Goal: Task Accomplishment & Management: Manage account settings

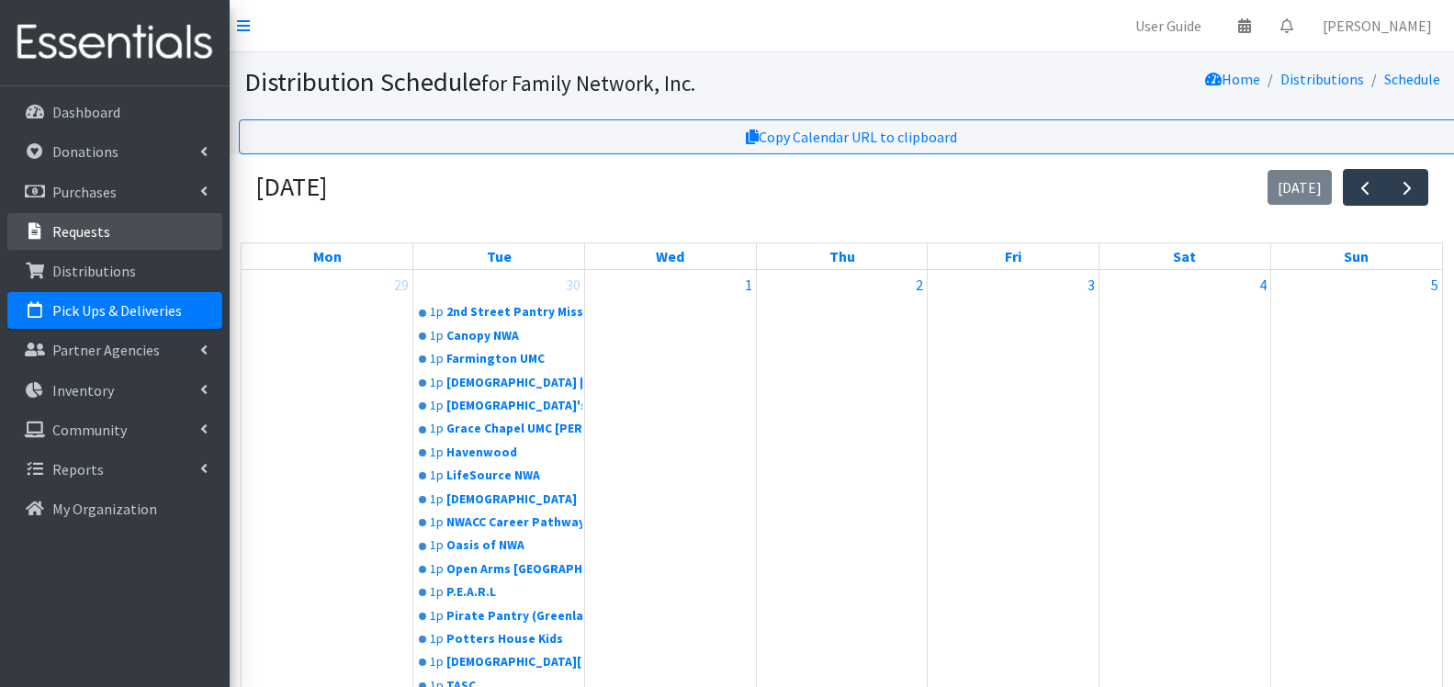
scroll to position [628, 0]
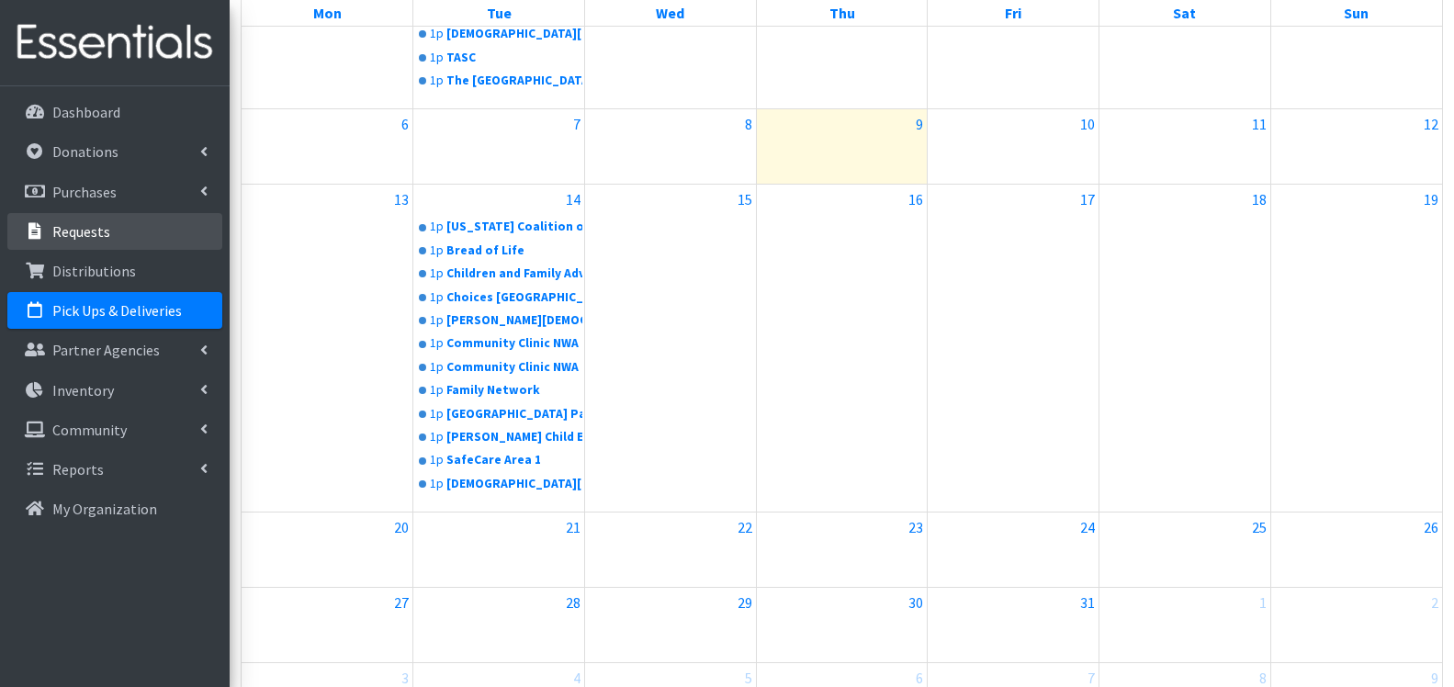
click at [100, 232] on p "Requests" at bounding box center [81, 231] width 58 height 18
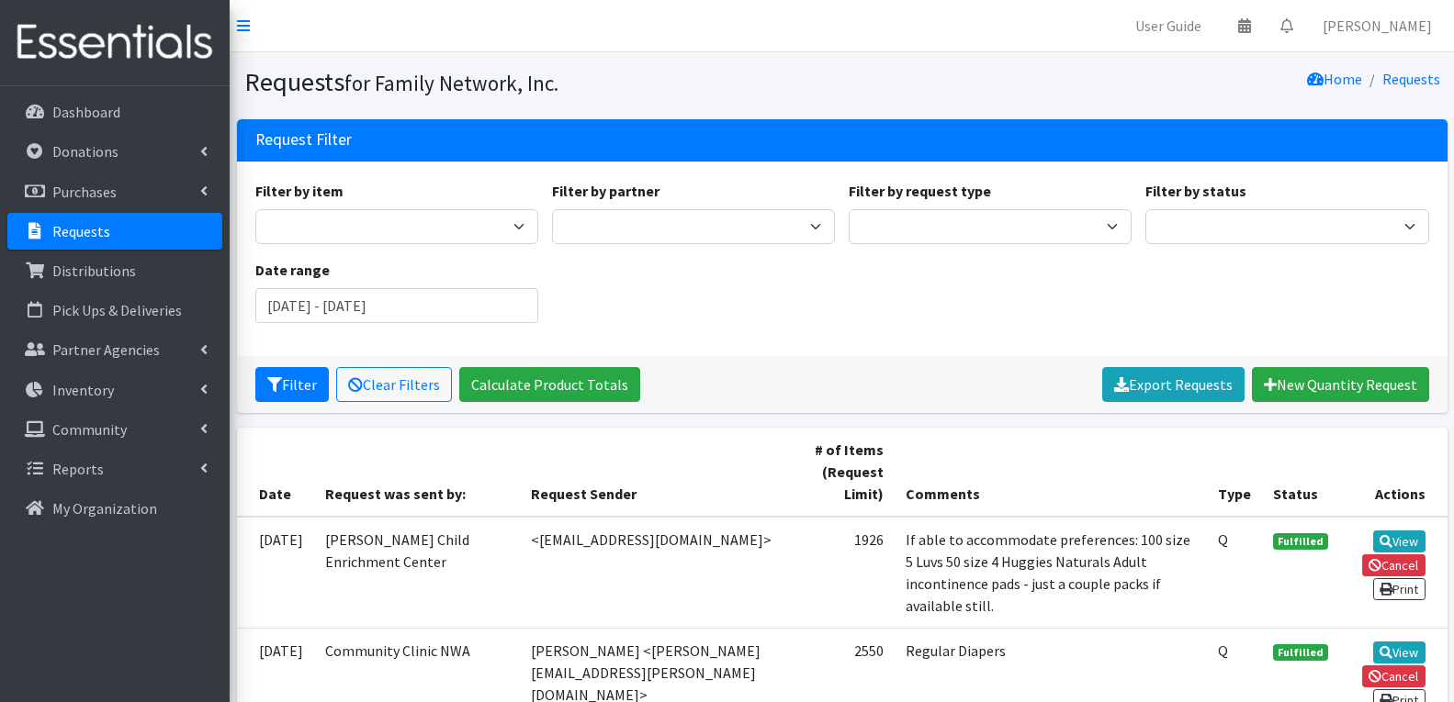
click at [119, 275] on p "Distributions" at bounding box center [94, 271] width 84 height 18
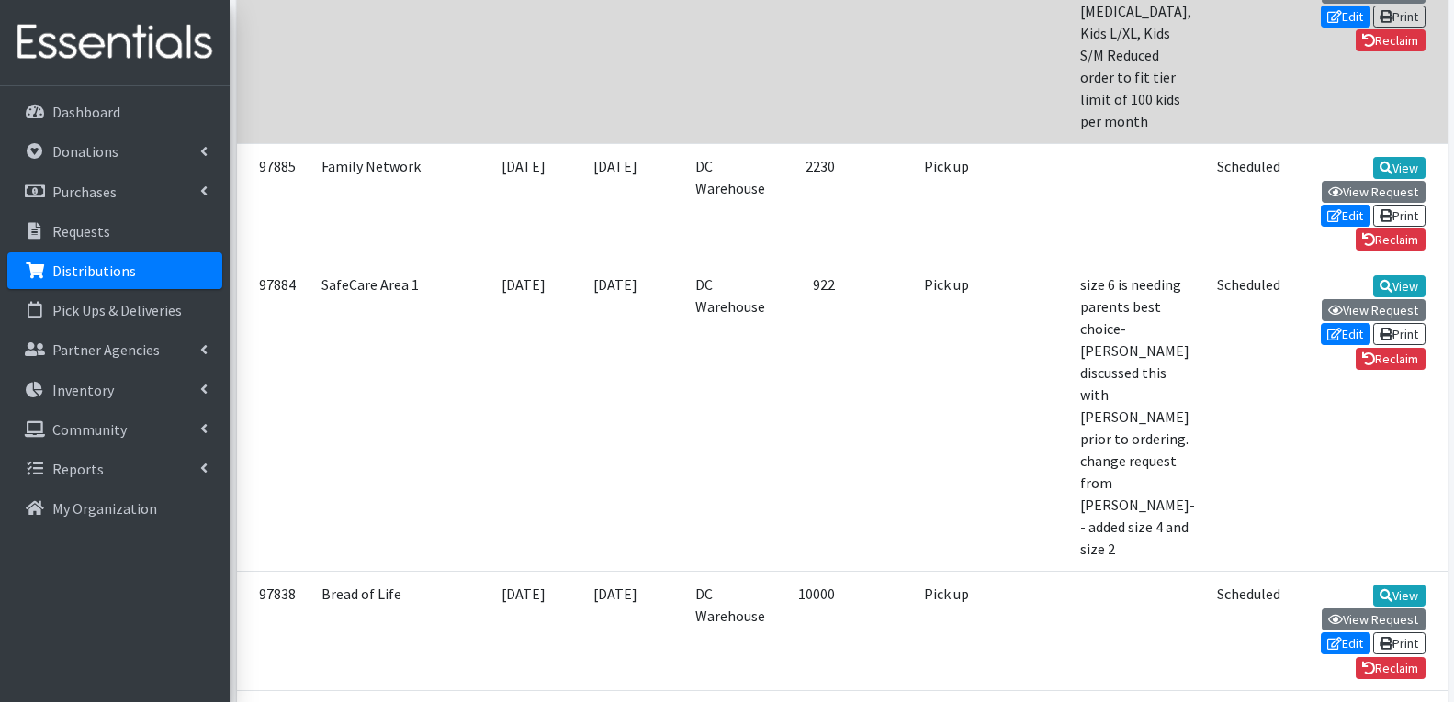
scroll to position [643, 0]
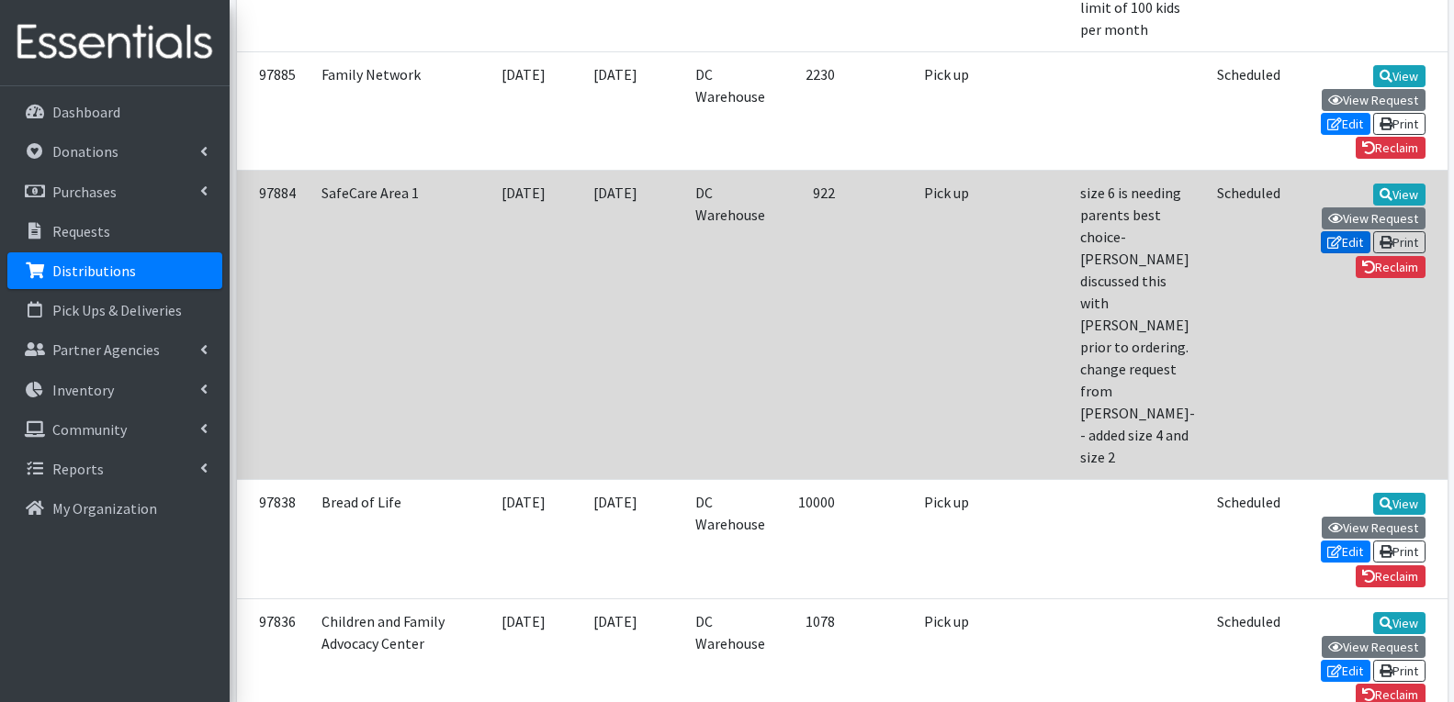
click at [1342, 236] on icon at bounding box center [1334, 242] width 15 height 13
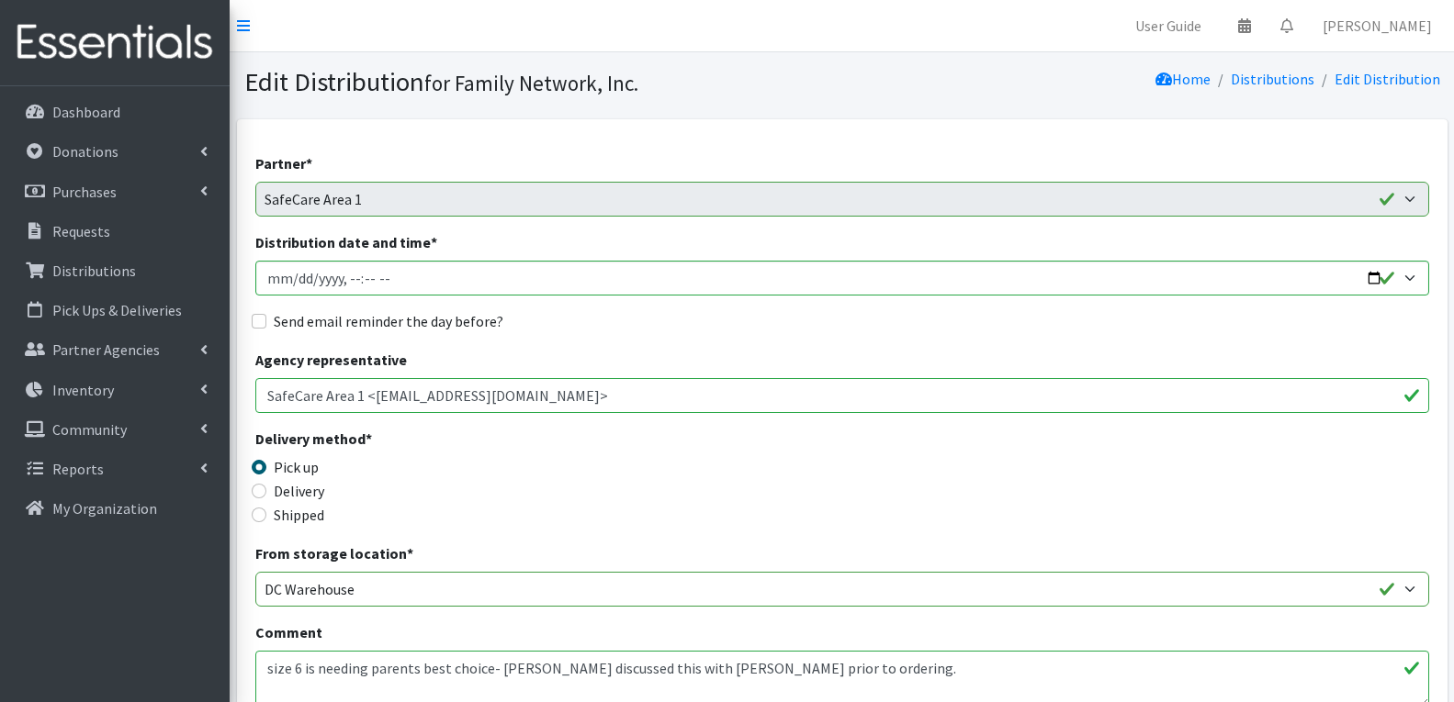
click at [299, 326] on label "Send email reminder the day before?" at bounding box center [389, 321] width 230 height 22
click at [266, 326] on input "Send email reminder the day before?" at bounding box center [259, 321] width 15 height 15
checkbox input "true"
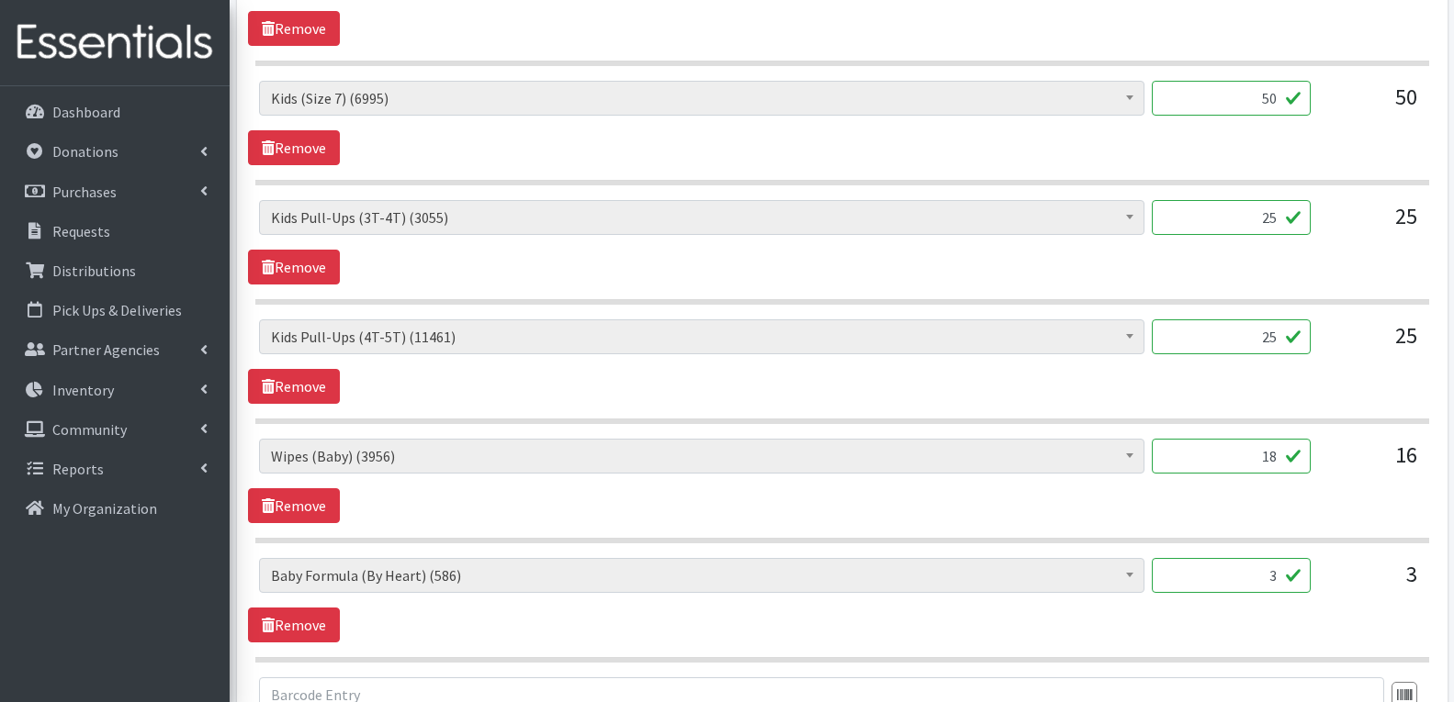
scroll to position [1377, 0]
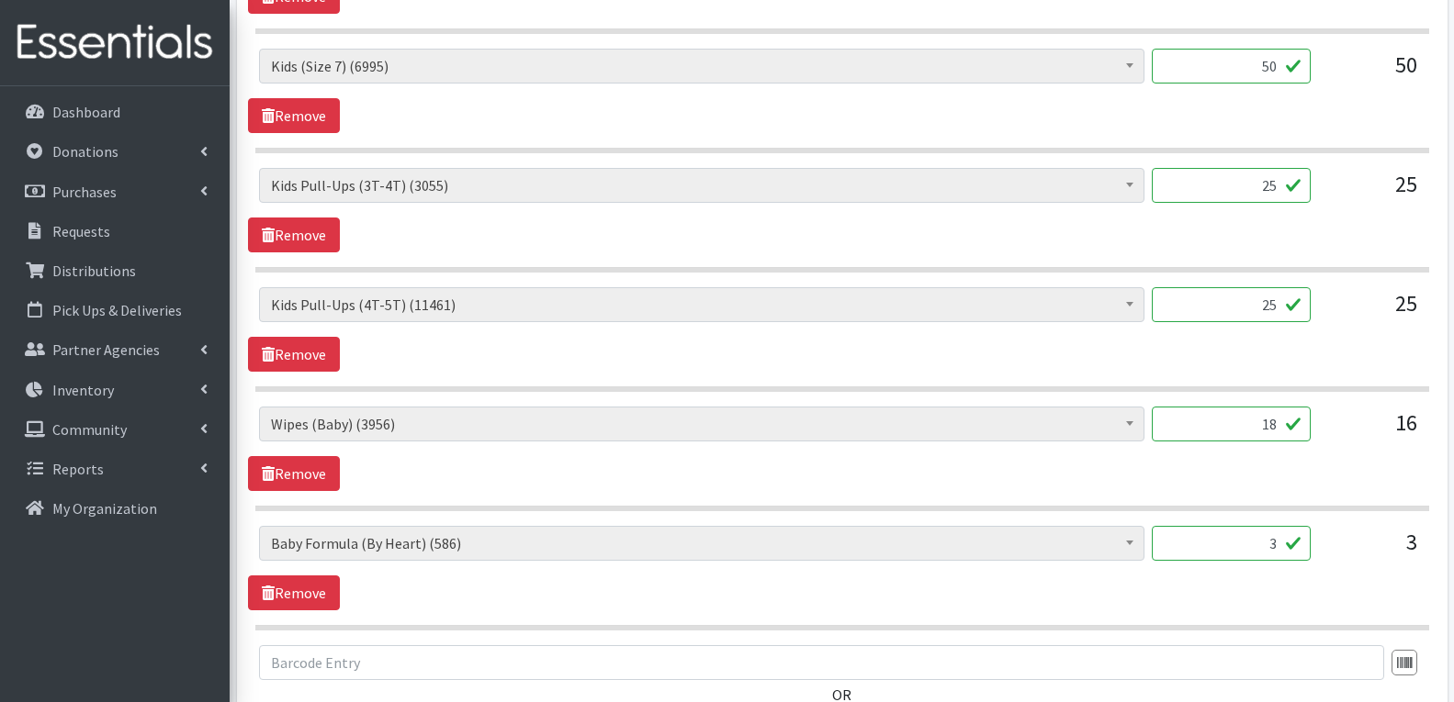
click at [1275, 168] on input "25" at bounding box center [1230, 185] width 159 height 35
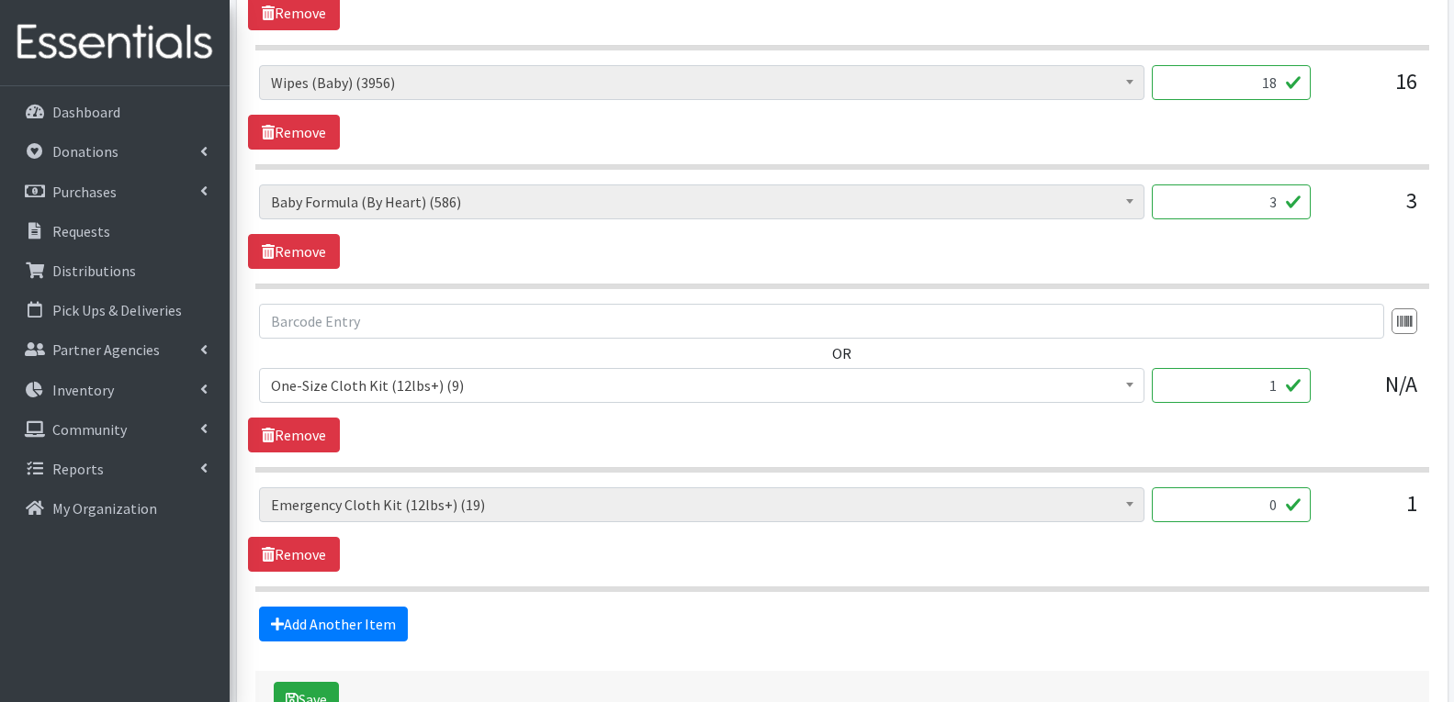
scroll to position [1745, 0]
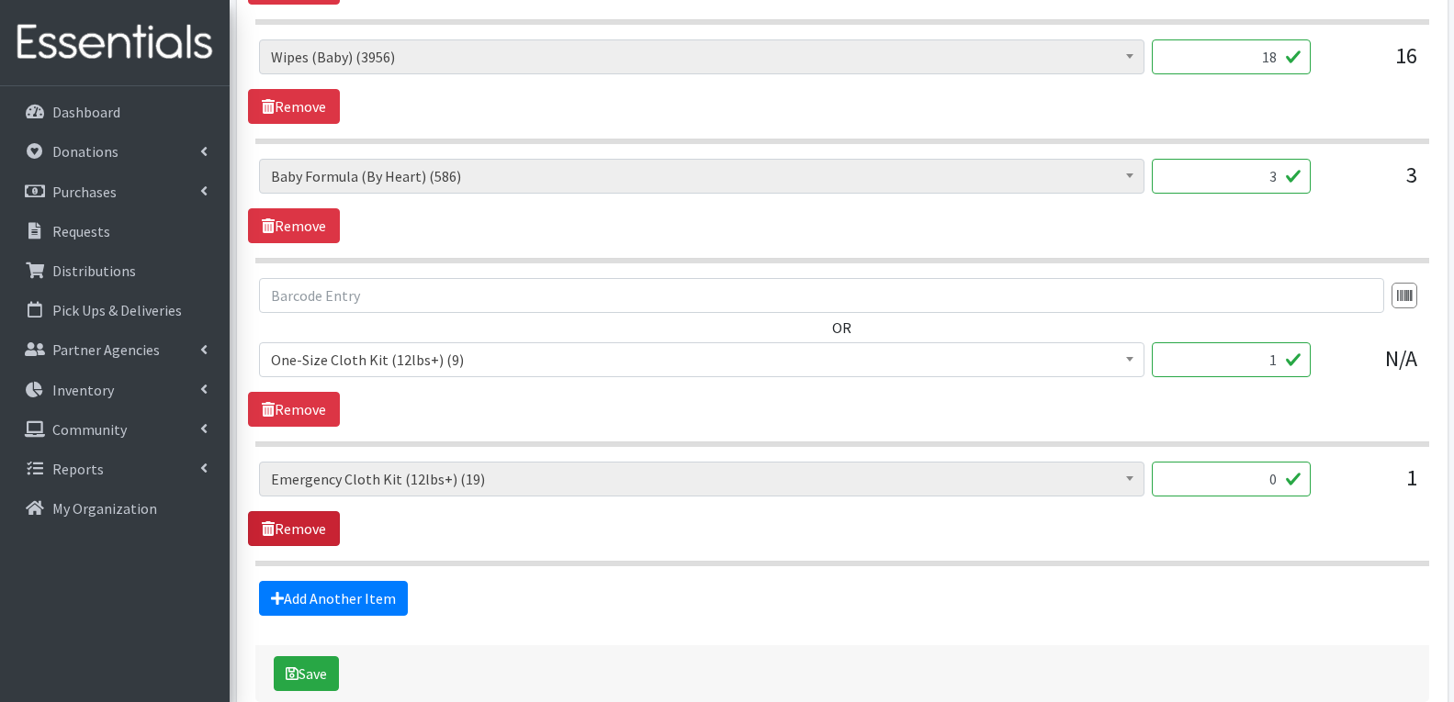
type input "50"
click at [307, 511] on link "Remove" at bounding box center [294, 528] width 92 height 35
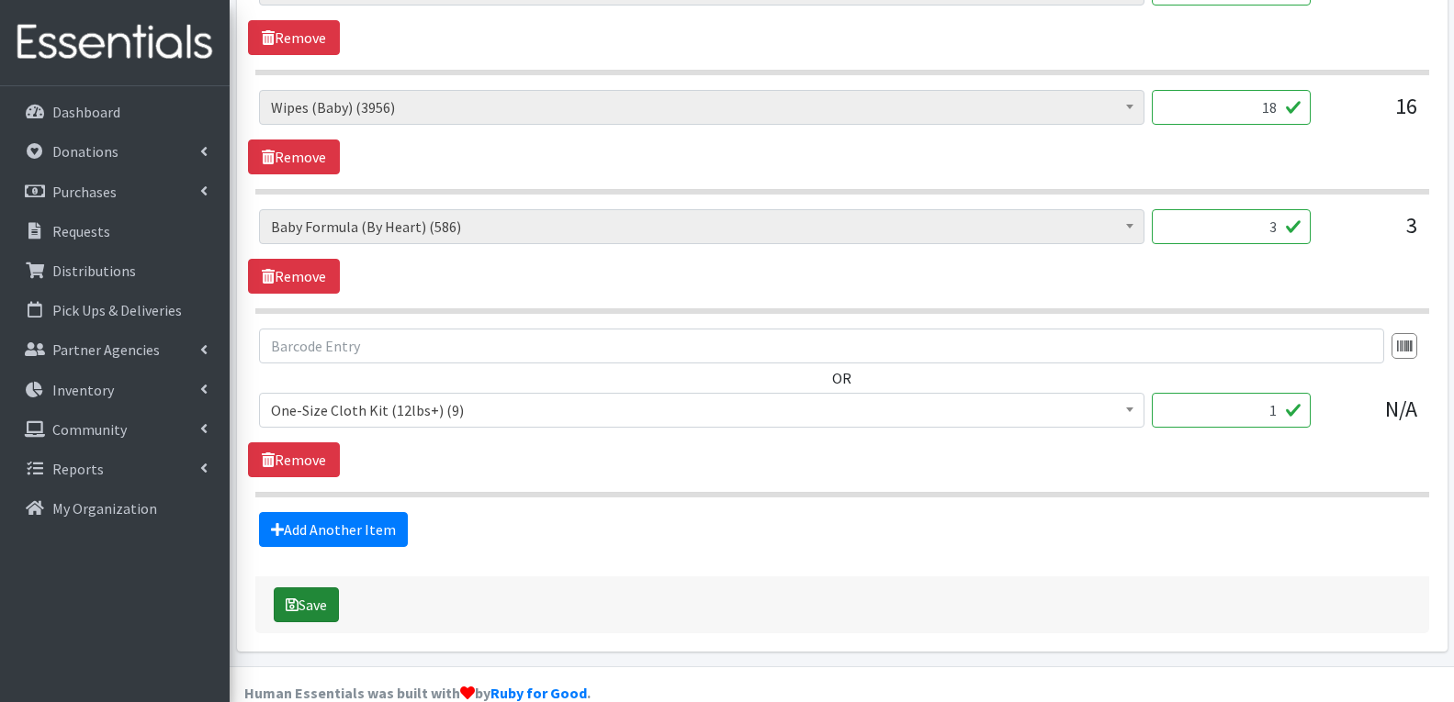
click at [335, 588] on button "Save" at bounding box center [306, 605] width 65 height 35
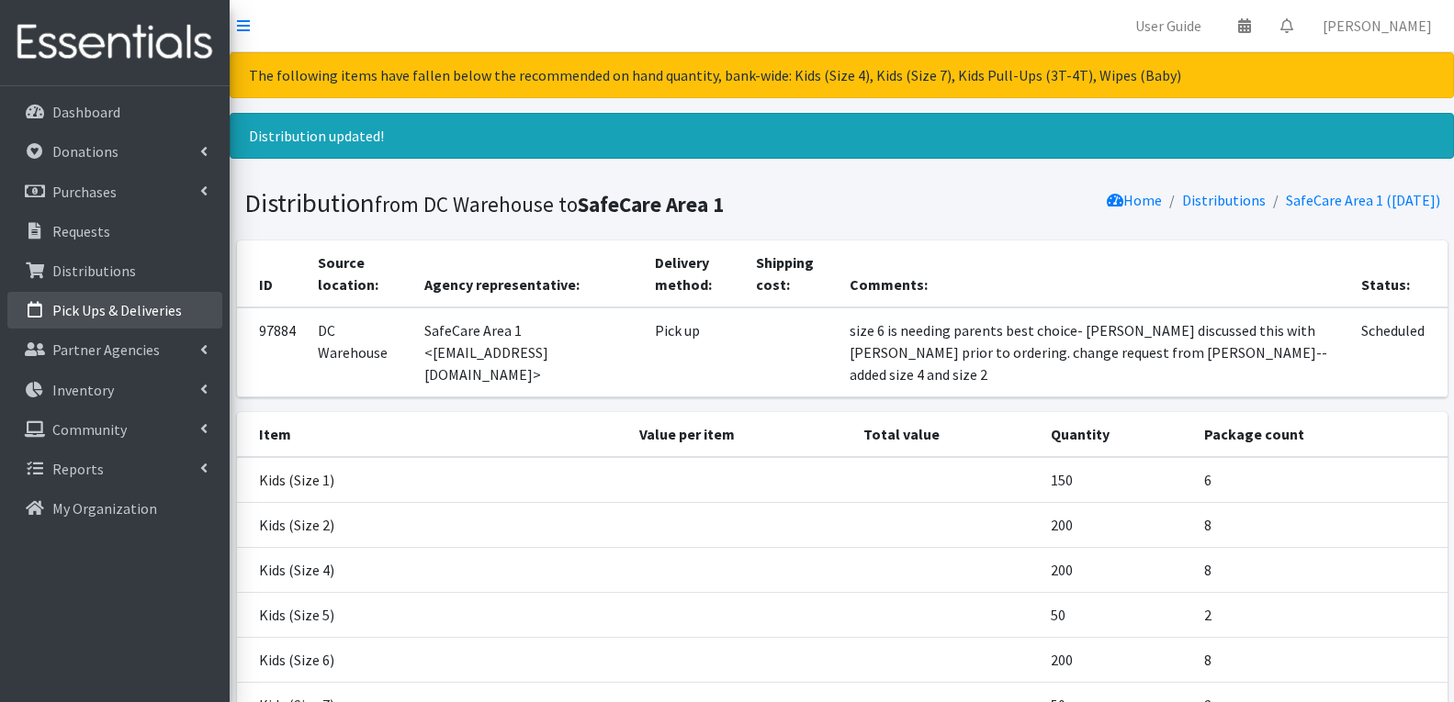
click at [144, 294] on link "Pick Ups & Deliveries" at bounding box center [114, 310] width 215 height 37
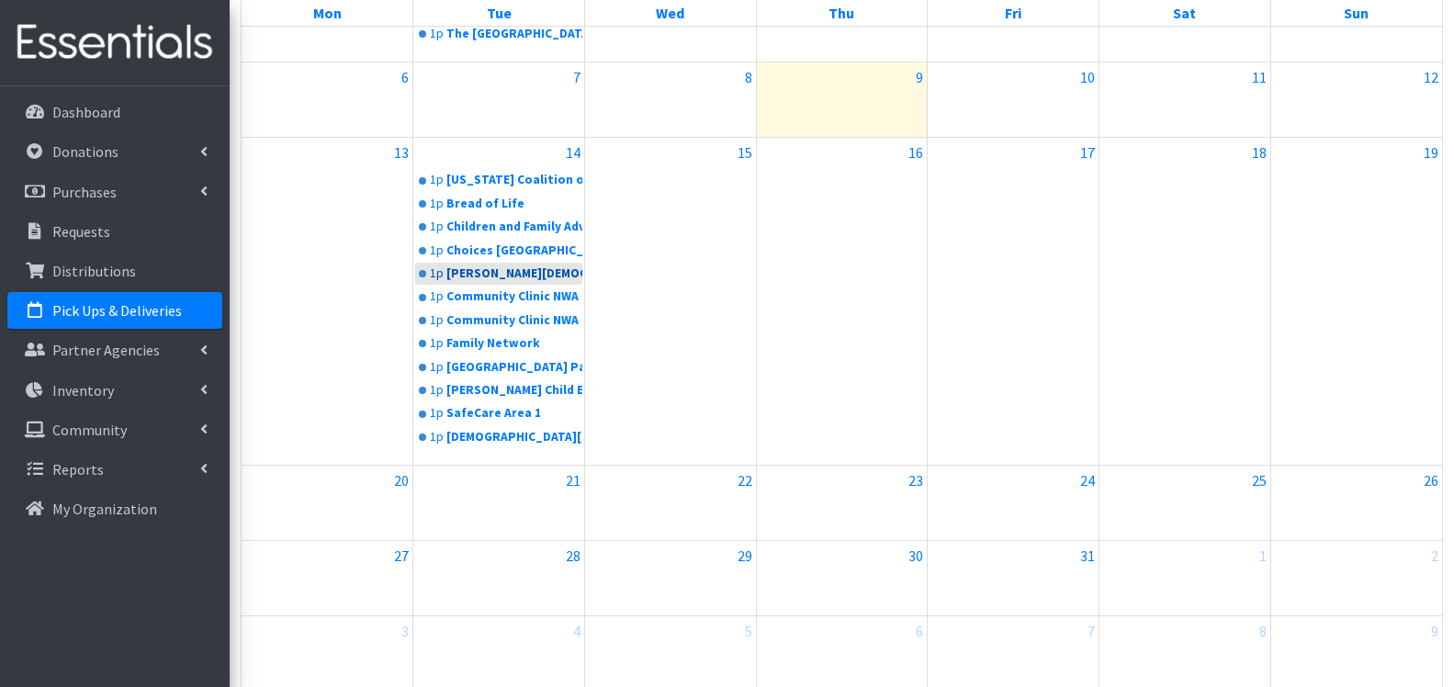
scroll to position [643, 0]
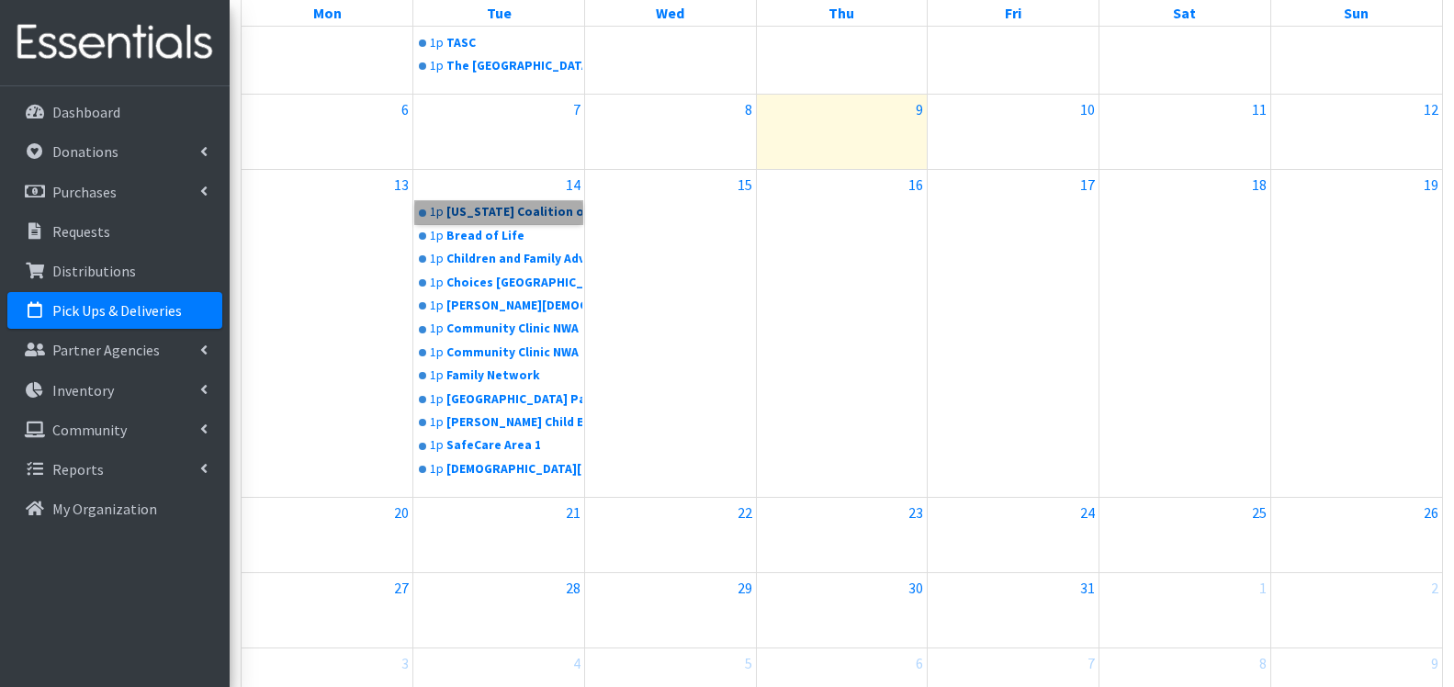
click at [494, 214] on link "1p Arkansas Coalition of Marshallese" at bounding box center [498, 212] width 167 height 22
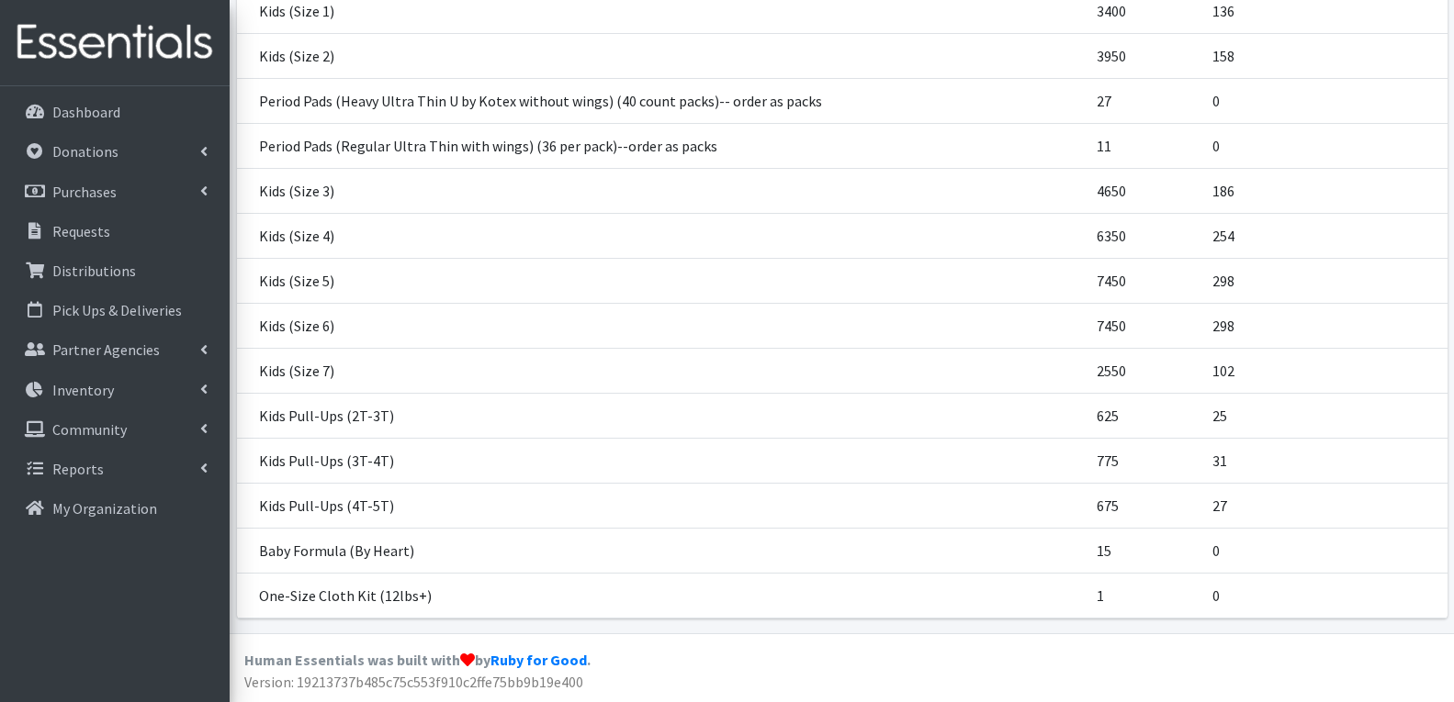
scroll to position [497, 0]
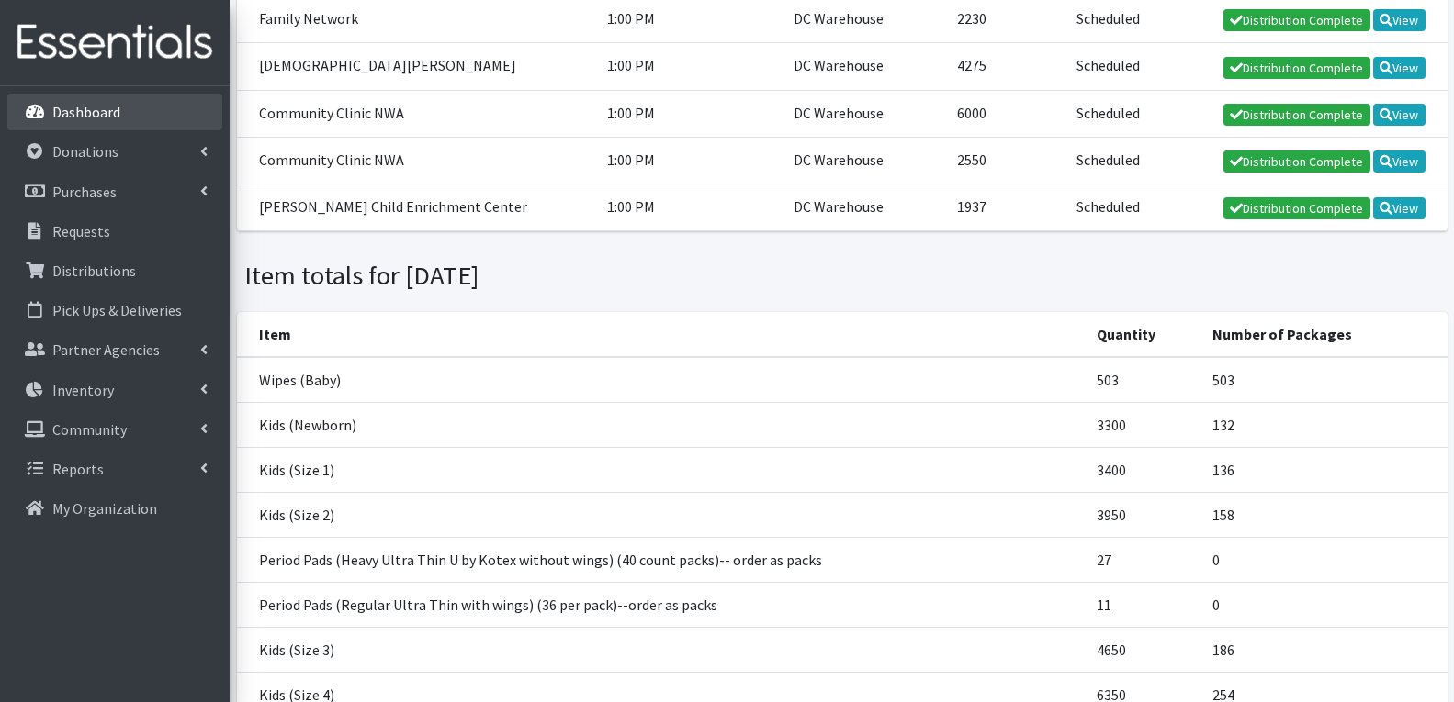
click at [114, 118] on p "Dashboard" at bounding box center [86, 112] width 68 height 18
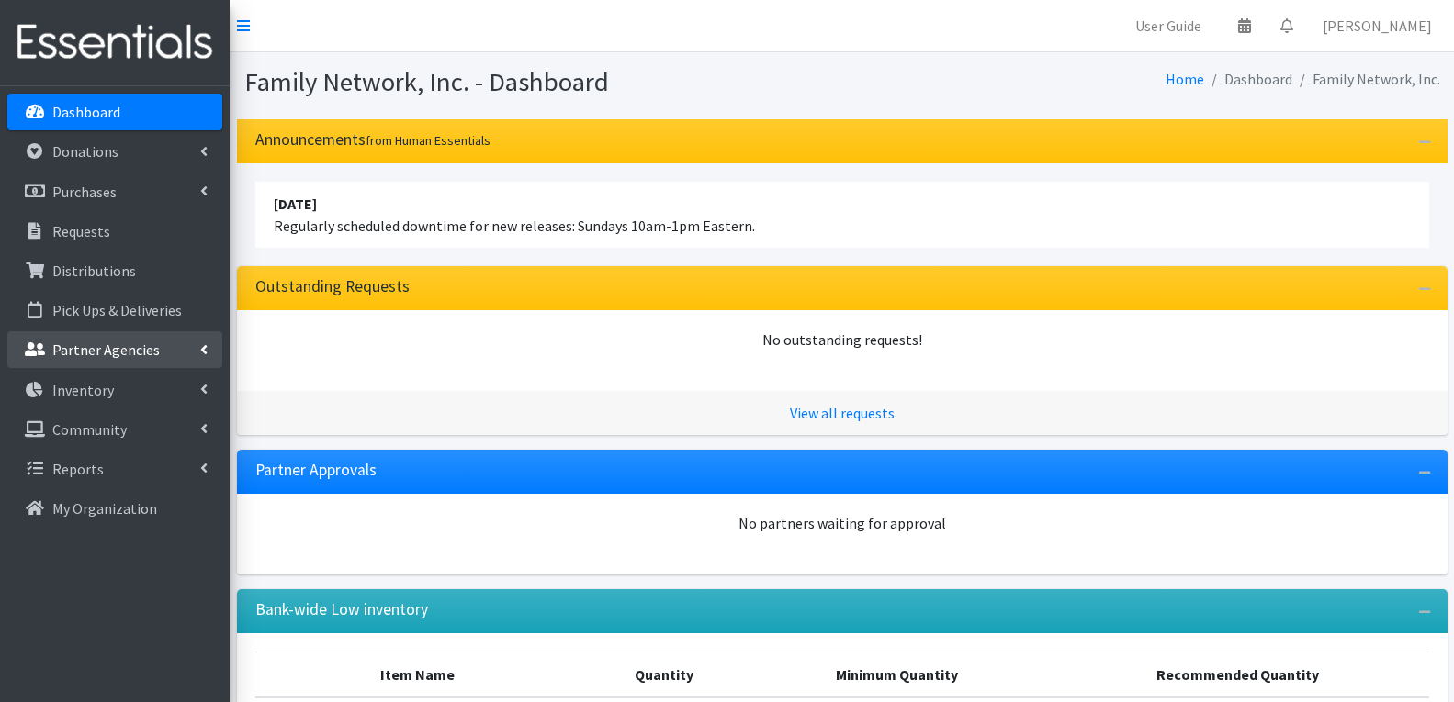
click at [139, 350] on p "Partner Agencies" at bounding box center [105, 350] width 107 height 18
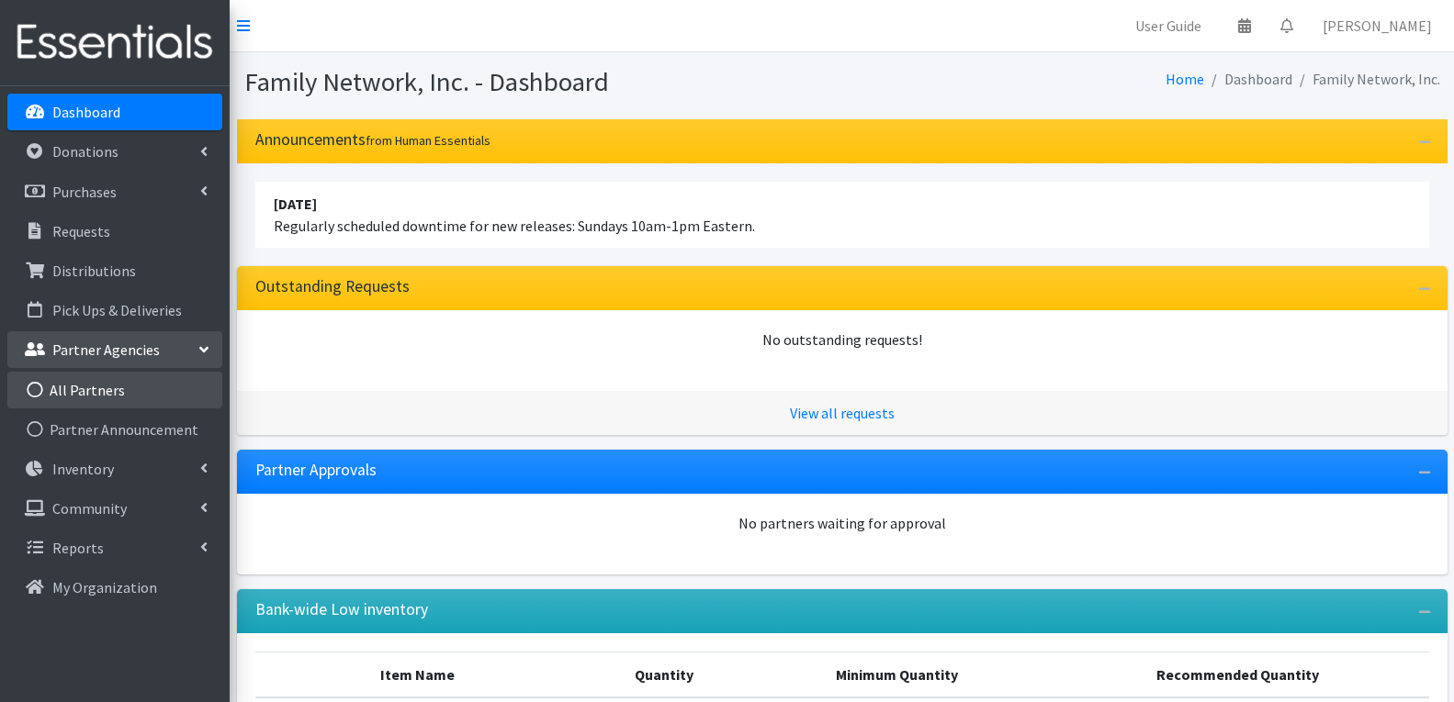
click at [127, 389] on link "All Partners" at bounding box center [114, 390] width 215 height 37
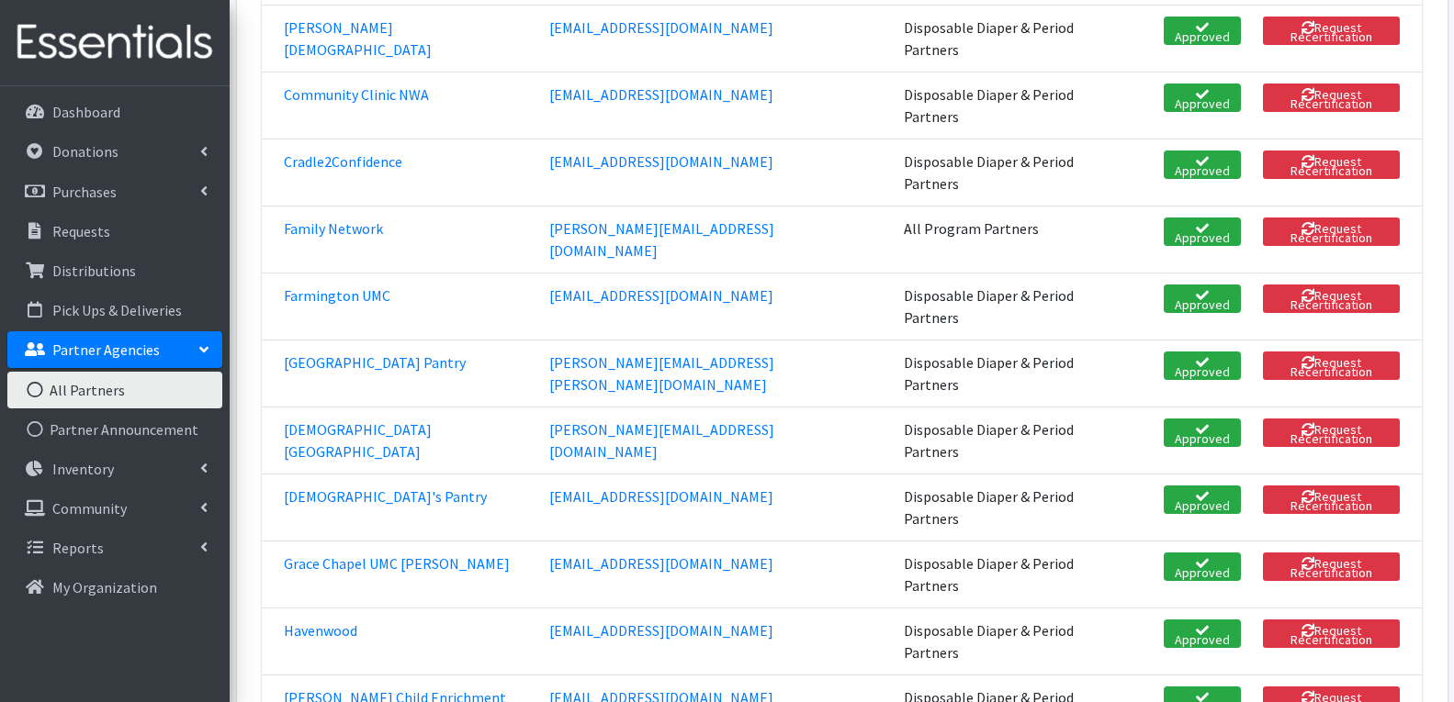
scroll to position [826, 0]
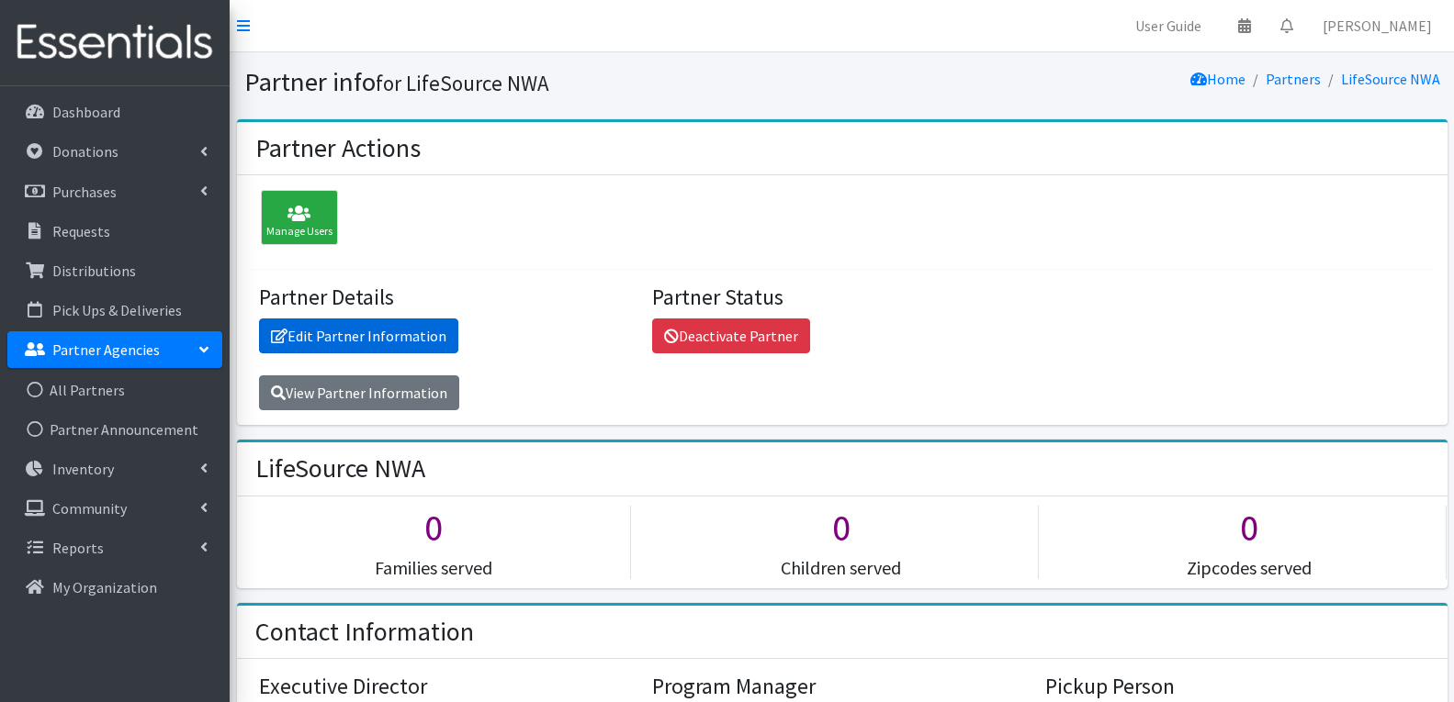
click at [375, 332] on link "Edit Partner Information" at bounding box center [358, 336] width 199 height 35
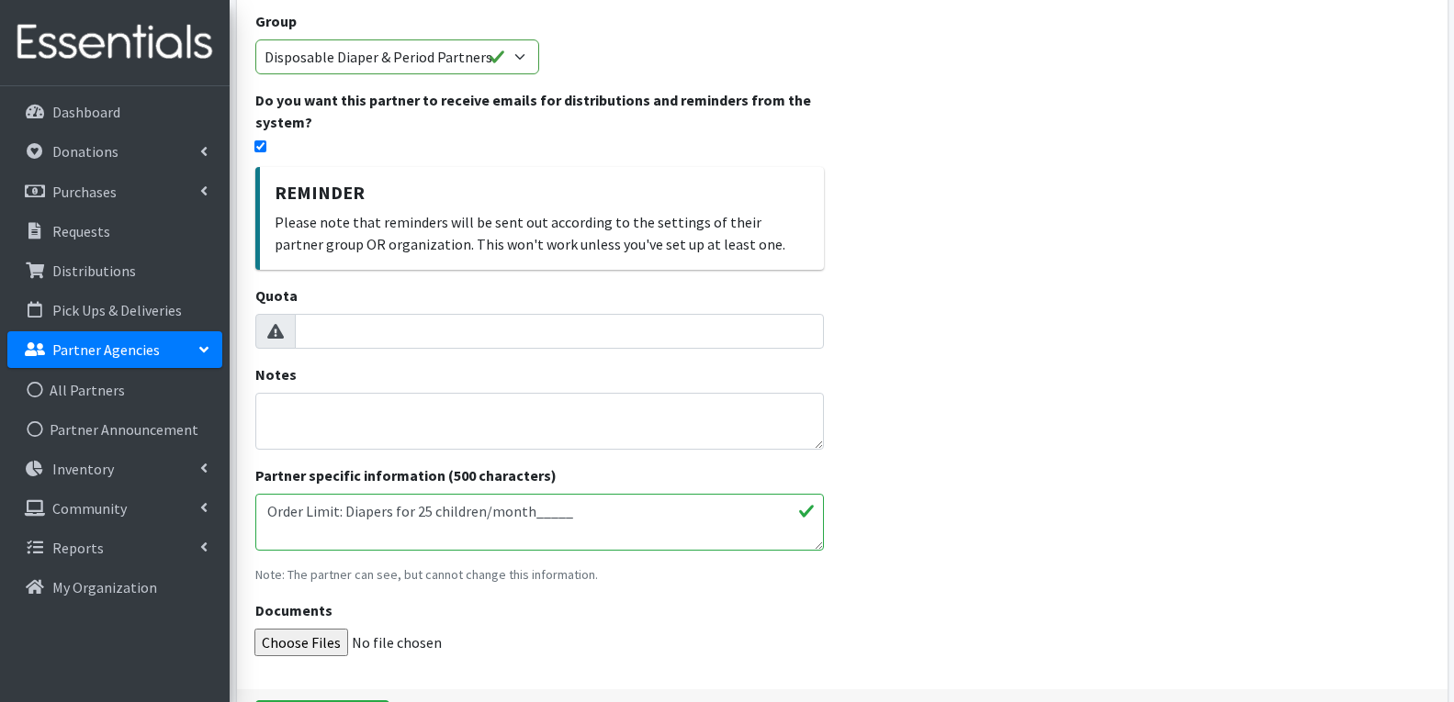
scroll to position [367, 0]
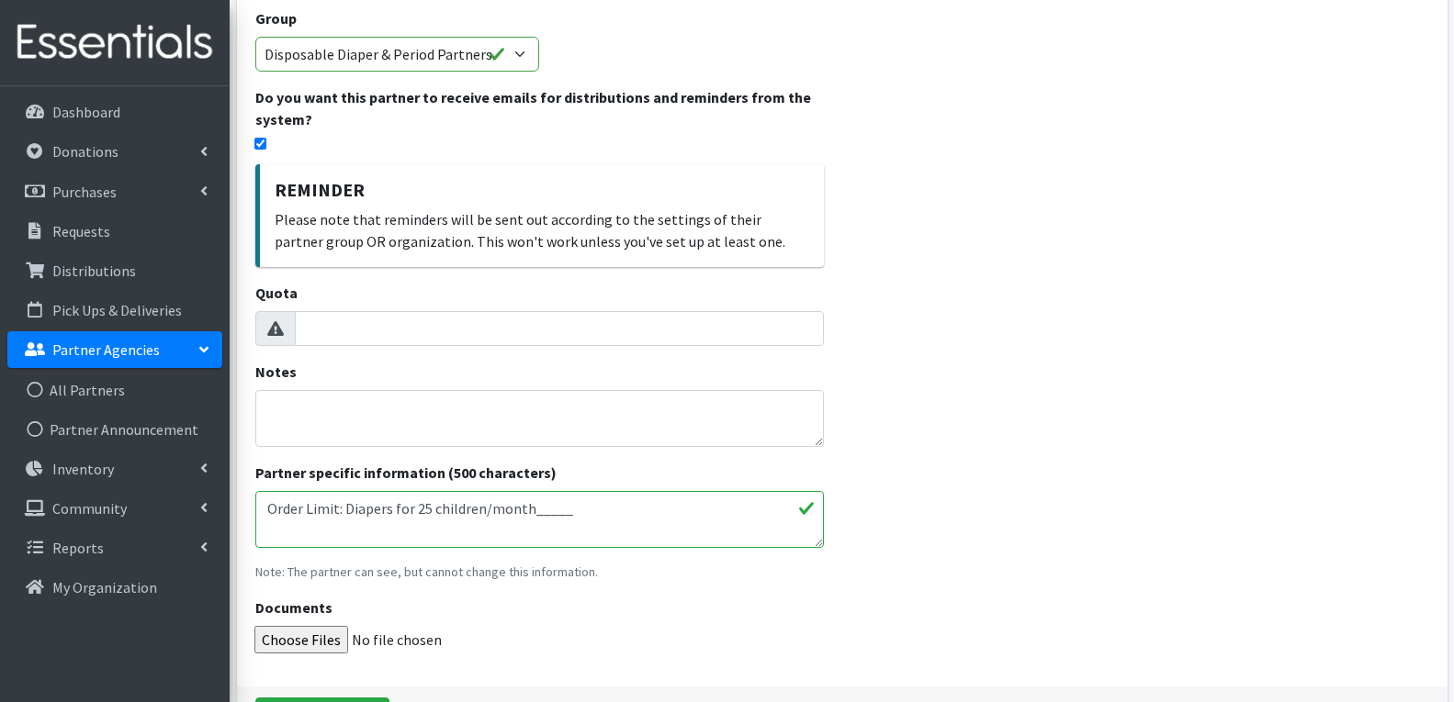
click at [426, 509] on textarea "Order Limit: Diapers for 25 children/month_____ Distribution Group B: Order due…" at bounding box center [539, 519] width 568 height 57
click at [420, 502] on textarea "Order Limit: Diapers for 25 children/month_____ Distribution Group B: Order due…" at bounding box center [539, 519] width 568 height 57
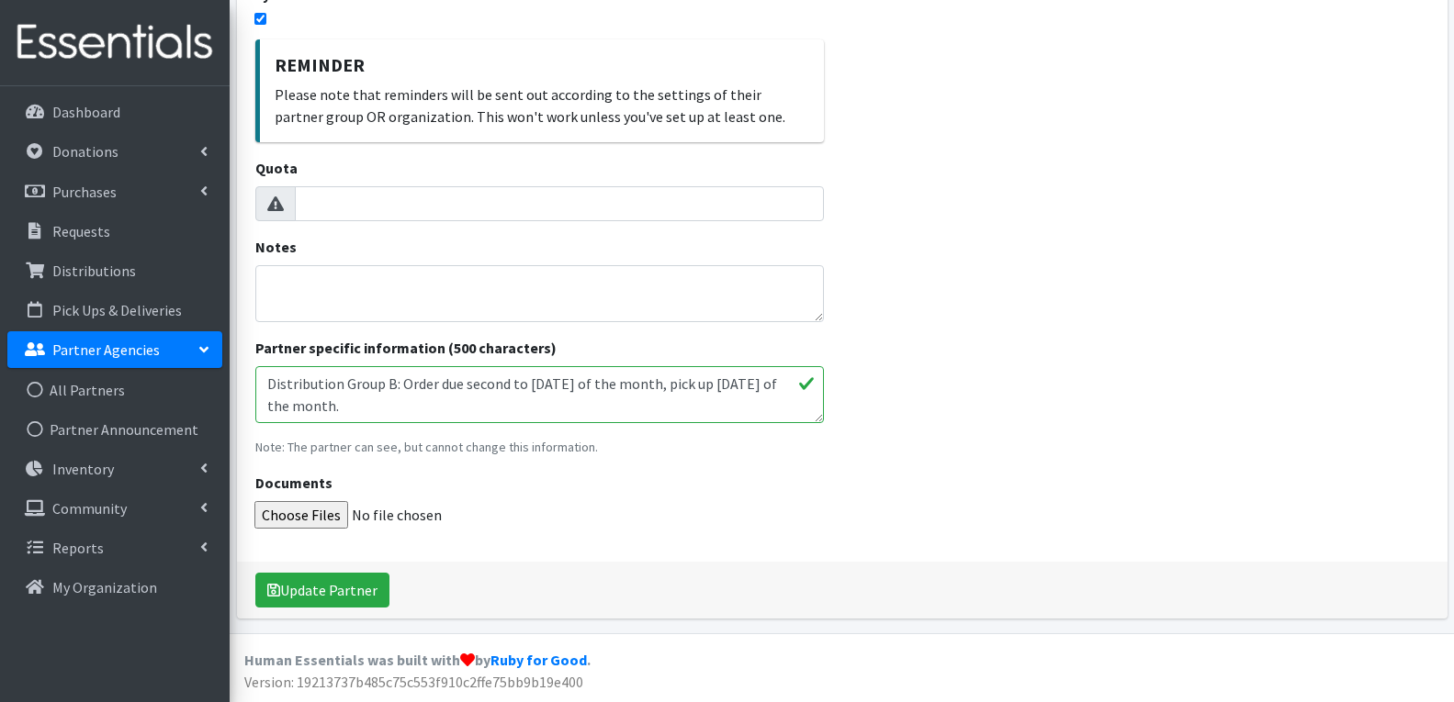
scroll to position [0, 0]
type textarea "Order Limit: Diapers for 50 children/month_____ Distribution Group B: Order due…"
click at [365, 577] on button "Update Partner" at bounding box center [322, 590] width 134 height 35
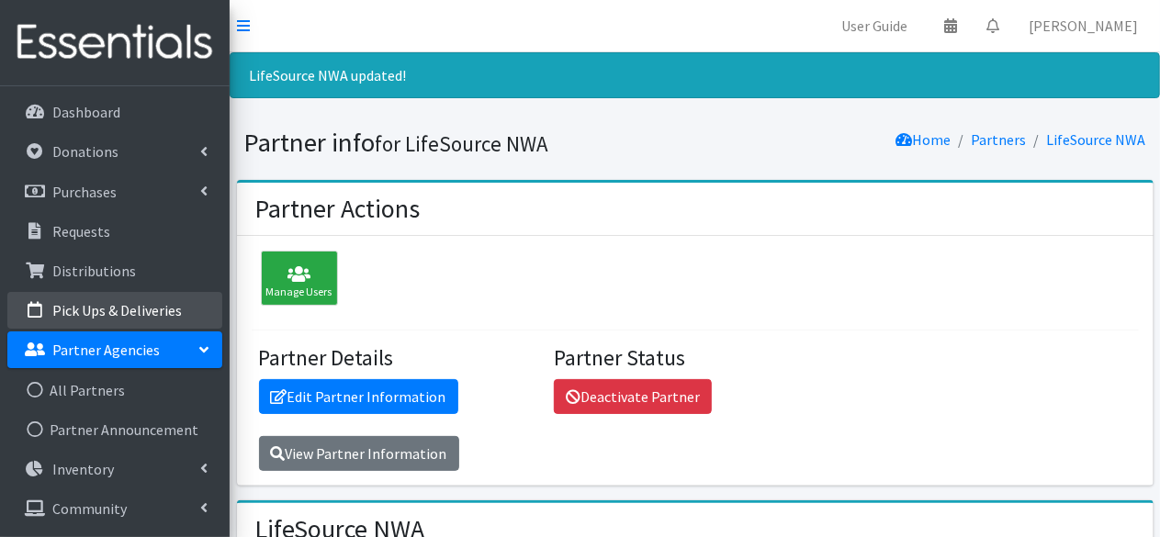
click at [107, 309] on p "Pick Ups & Deliveries" at bounding box center [116, 310] width 129 height 18
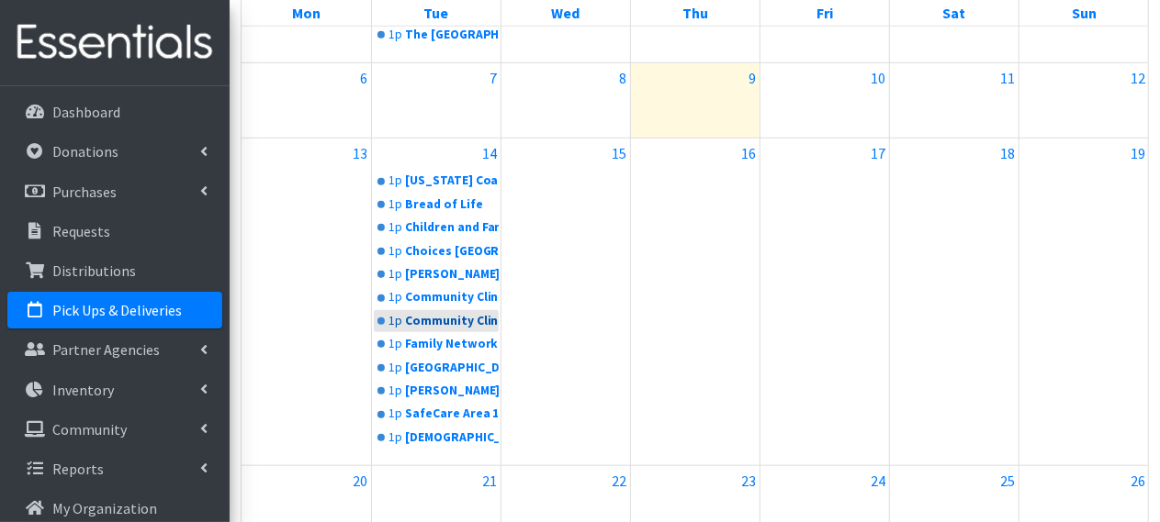
scroll to position [735, 0]
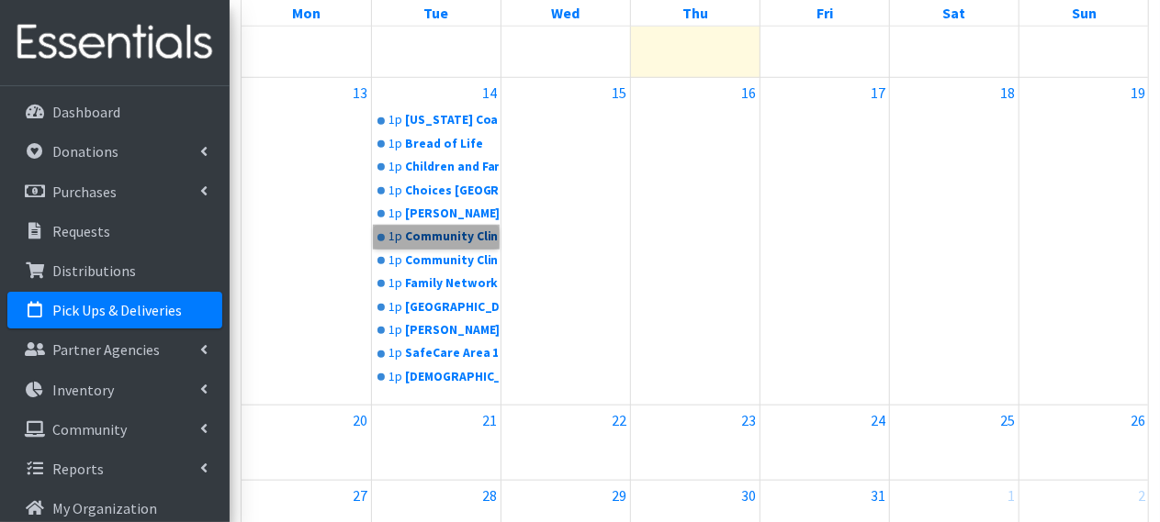
click at [446, 245] on link "1p Community Clinic NWA" at bounding box center [436, 237] width 125 height 22
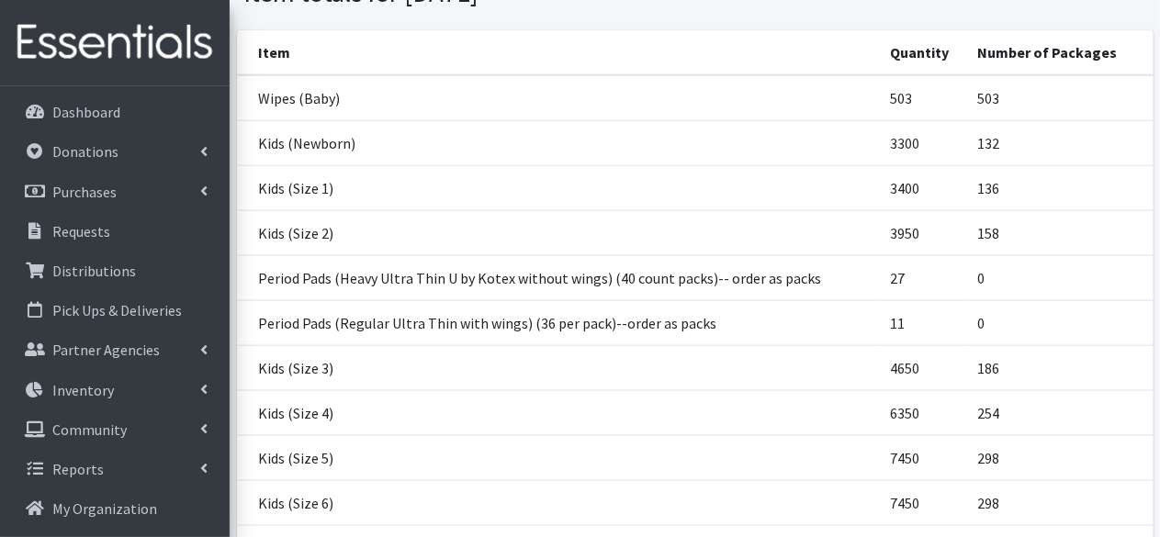
scroll to position [1065, 0]
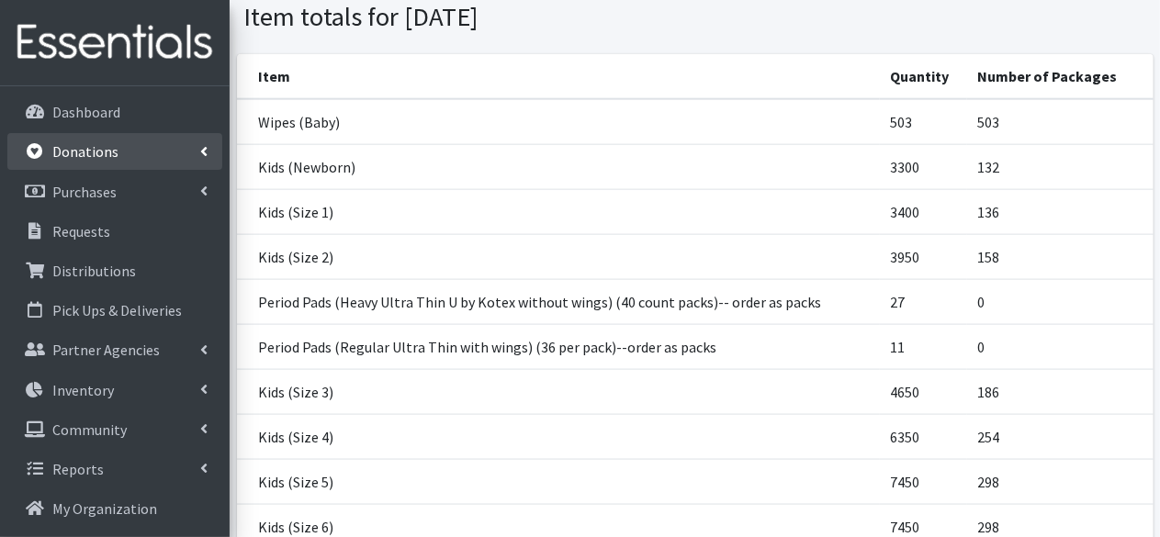
click at [123, 142] on link "Donations" at bounding box center [114, 151] width 215 height 37
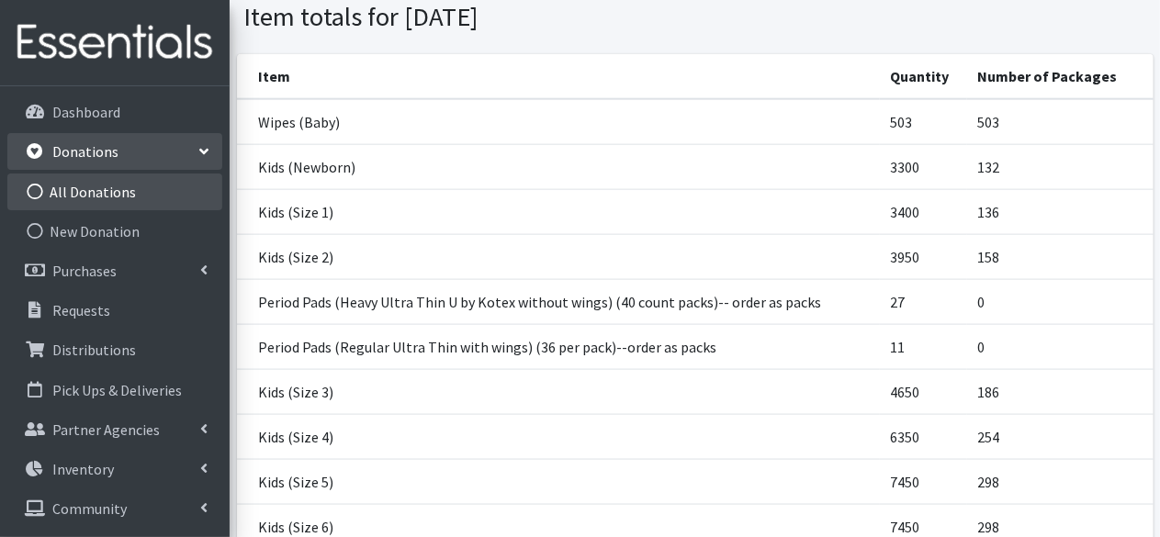
click at [117, 189] on link "All Donations" at bounding box center [114, 192] width 215 height 37
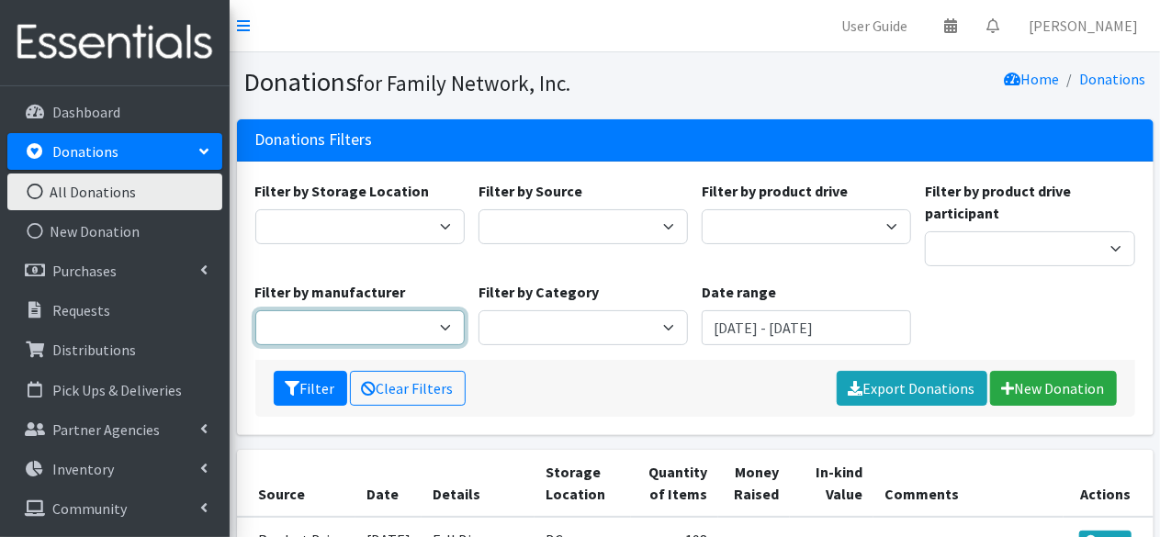
click at [431, 337] on select "Baby2Baby" at bounding box center [359, 327] width 209 height 35
click at [430, 337] on select "Baby2Baby" at bounding box center [359, 327] width 209 height 35
click at [751, 327] on input "[DATE] - [DATE]" at bounding box center [806, 327] width 209 height 35
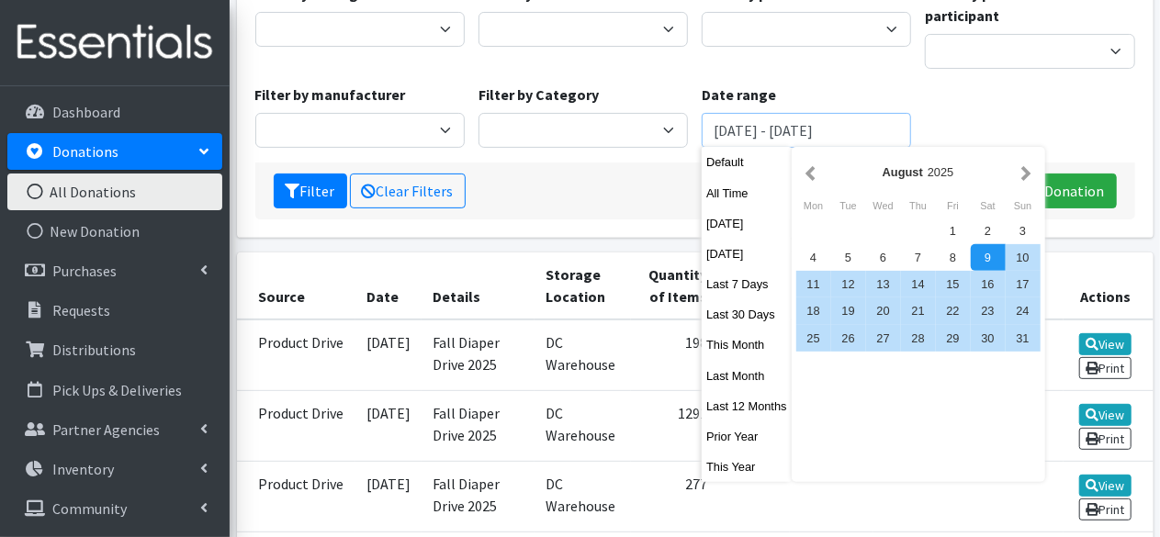
scroll to position [275, 0]
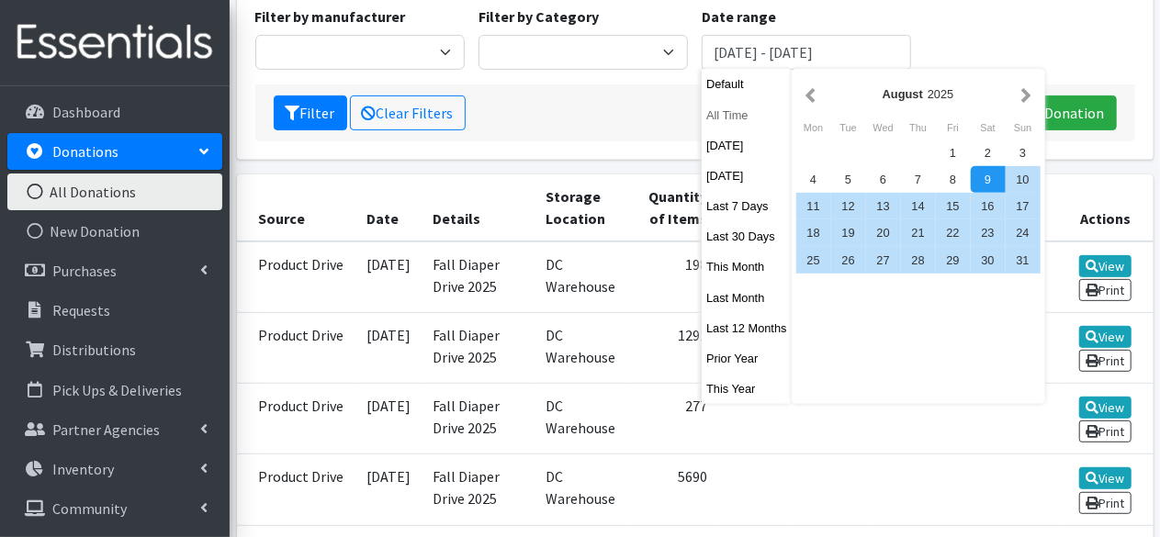
click at [729, 107] on button "All Time" at bounding box center [747, 115] width 90 height 27
type input "[DATE] - [DATE]"
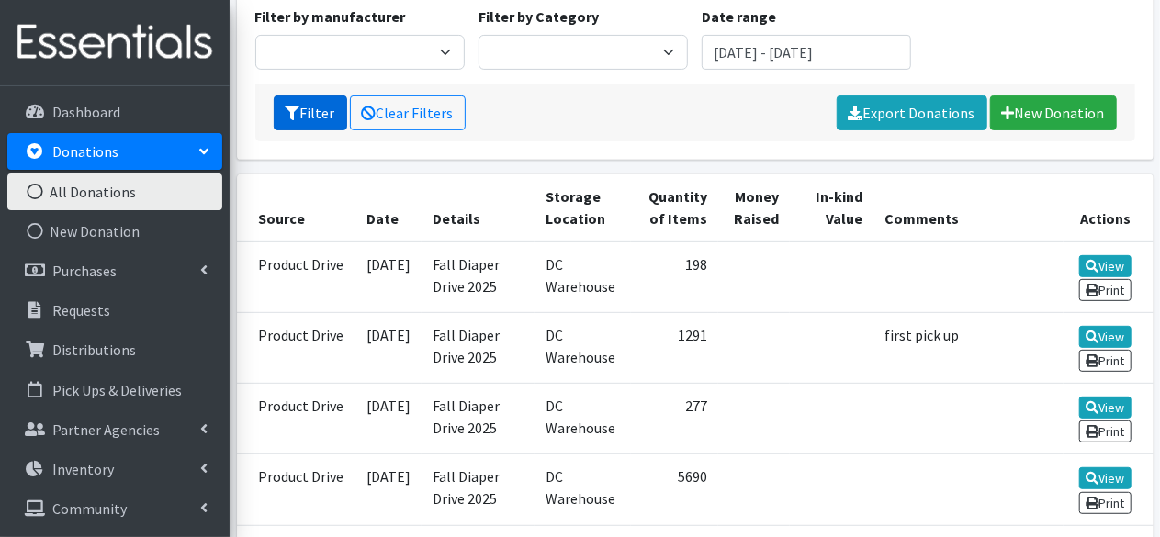
click at [307, 110] on button "Filter" at bounding box center [310, 112] width 73 height 35
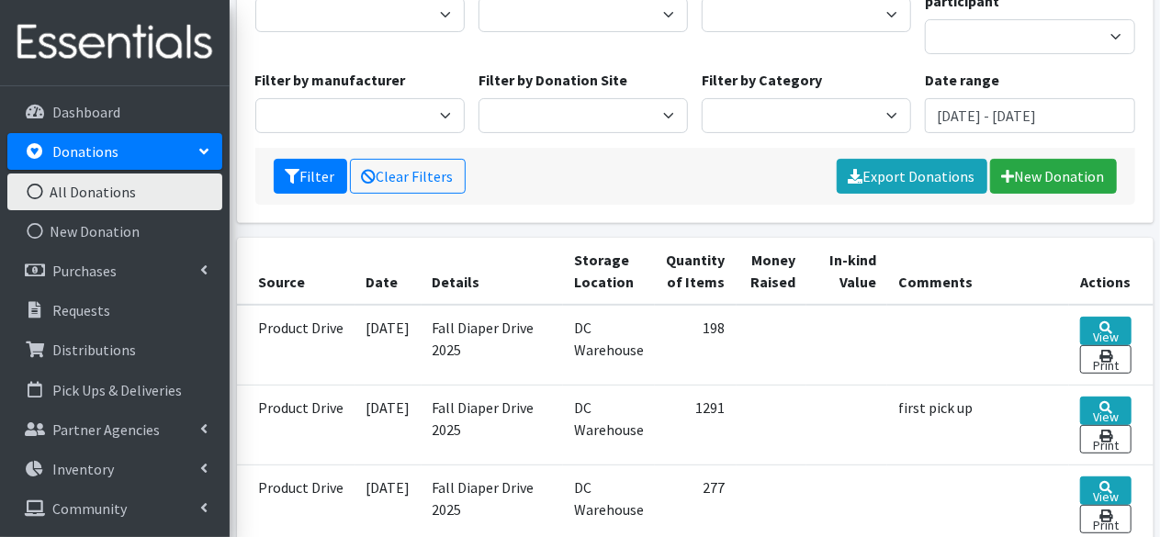
scroll to position [184, 0]
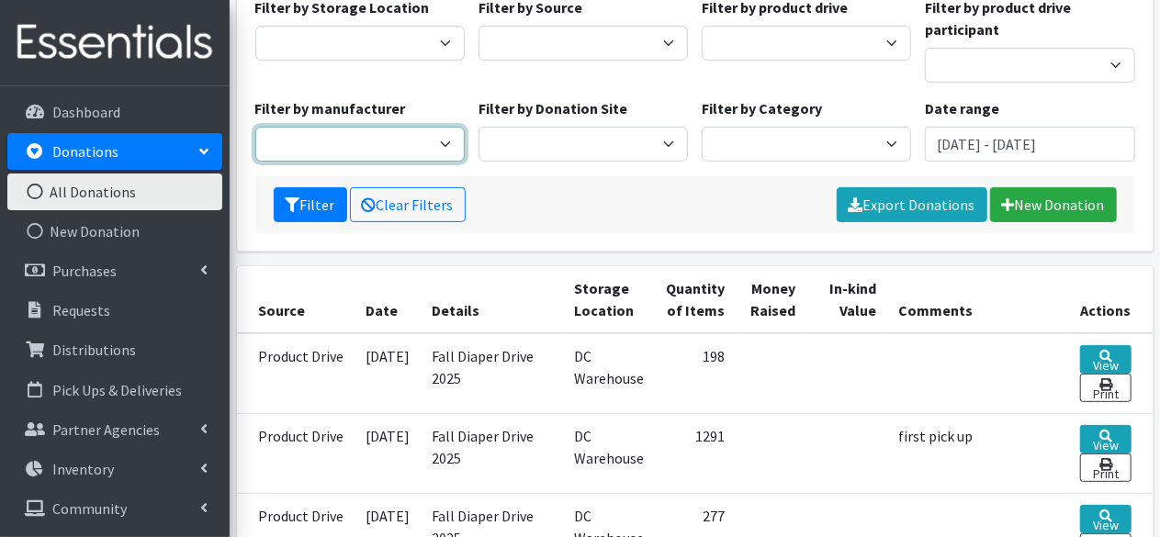
click at [354, 150] on select "Sam's club/ Huggies Baby2Baby Rockline Walmart Honest Diapers National Diaper B…" at bounding box center [359, 144] width 209 height 35
select select "144"
click at [255, 127] on select "Sam's club/ Huggies Baby2Baby Rockline Walmart Honest Diapers National Diaper B…" at bounding box center [359, 144] width 209 height 35
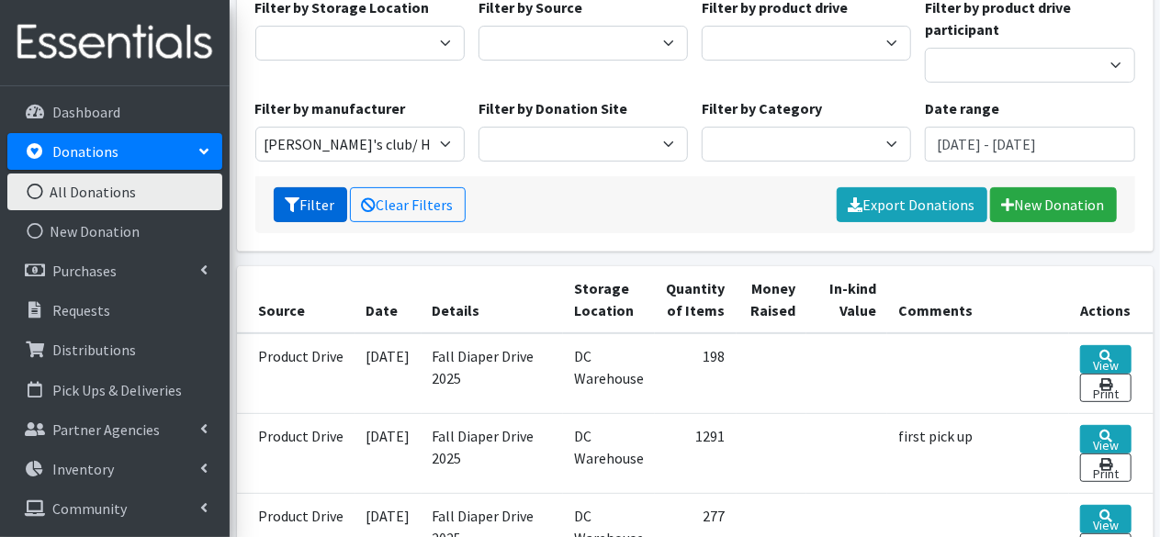
click at [329, 203] on button "Filter" at bounding box center [310, 204] width 73 height 35
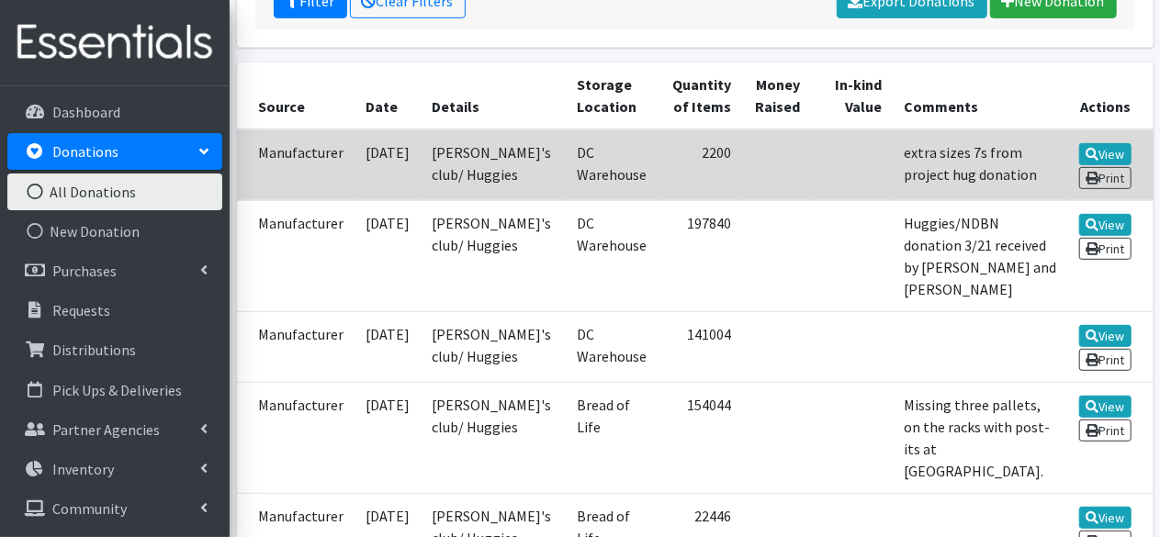
scroll to position [367, 0]
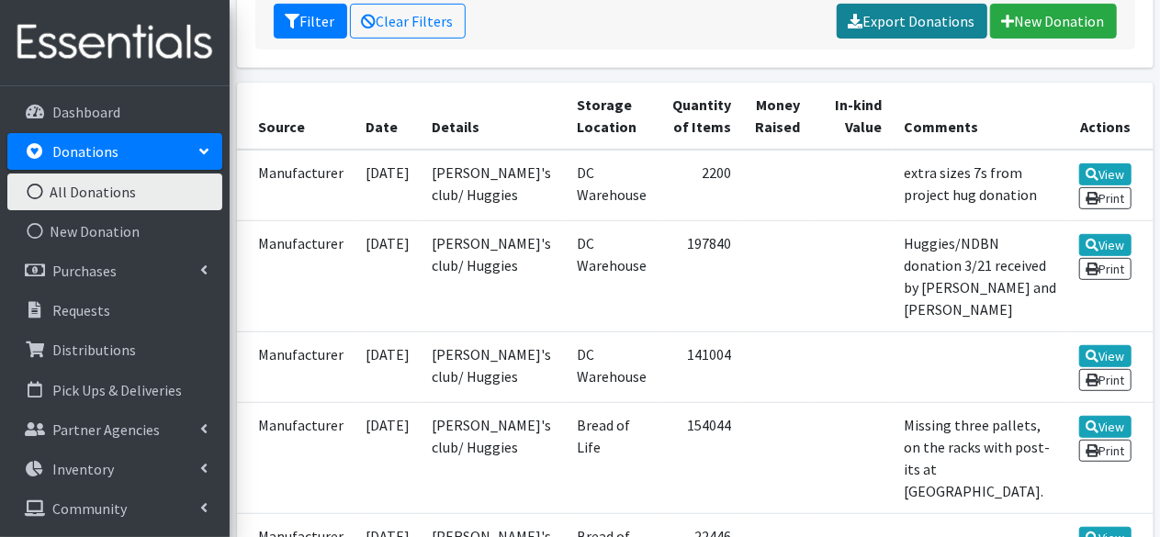
click at [929, 28] on link "Export Donations" at bounding box center [912, 21] width 151 height 35
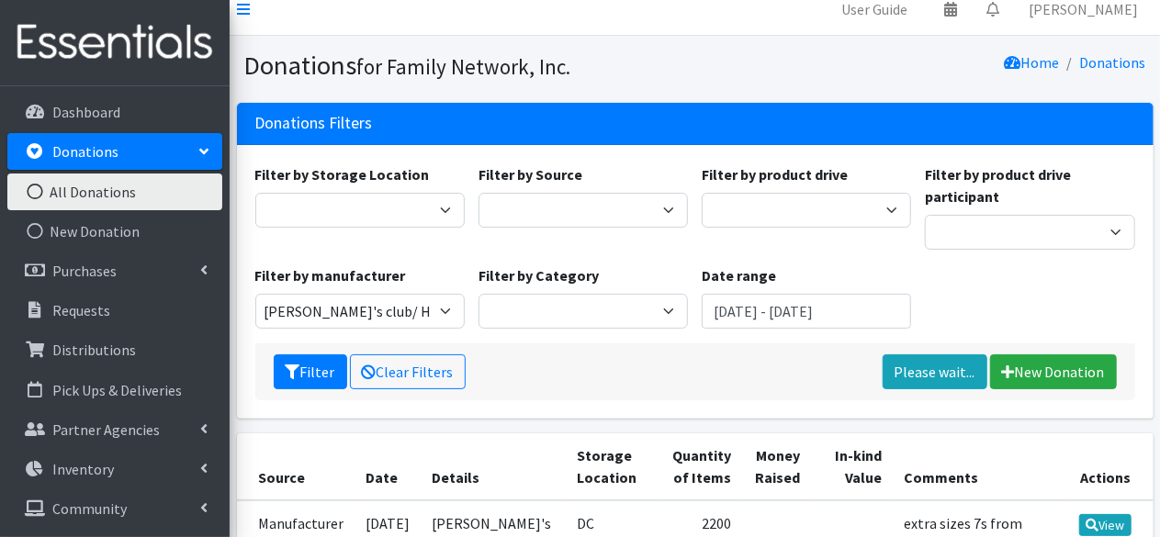
scroll to position [0, 0]
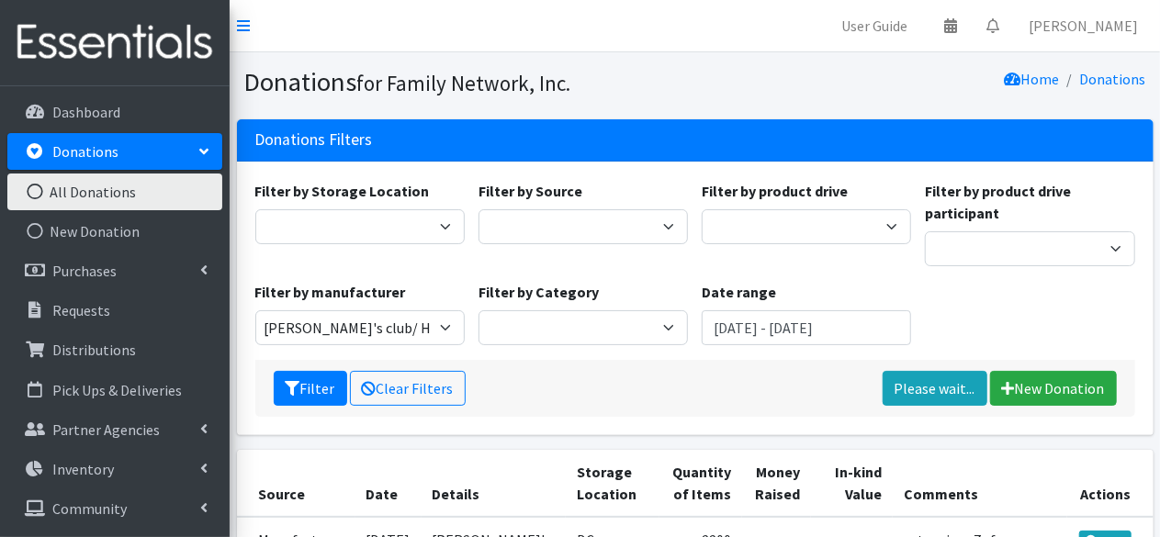
click at [400, 308] on div "Filter by manufacturer Sam's club/ Huggies" at bounding box center [359, 313] width 223 height 64
click at [399, 326] on select "[PERSON_NAME]'s club/ Huggies" at bounding box center [359, 327] width 209 height 35
click at [758, 329] on input "[DATE] - [DATE]" at bounding box center [806, 327] width 209 height 35
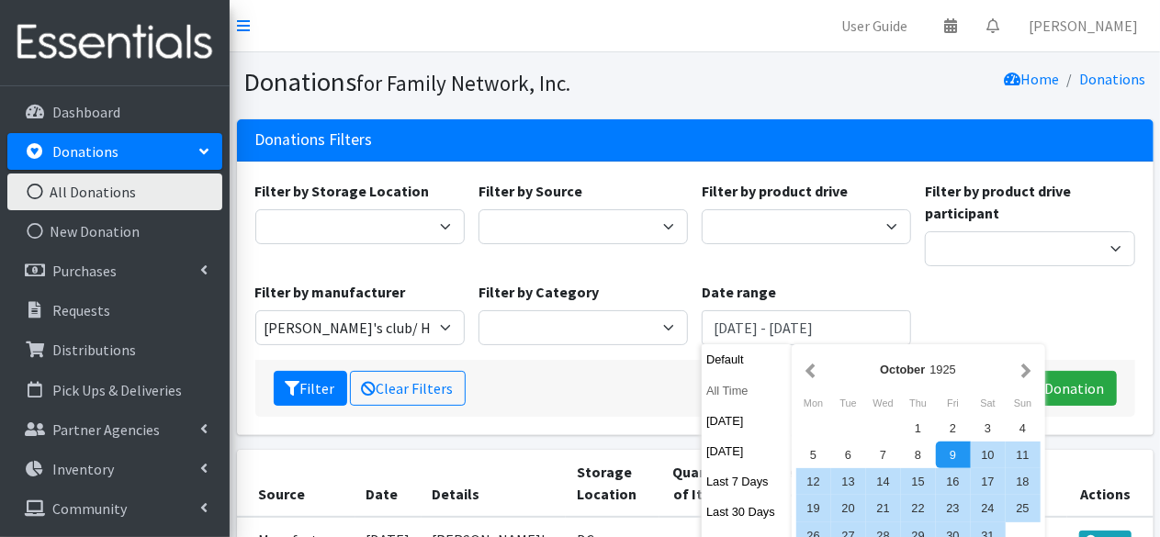
drag, startPoint x: 742, startPoint y: 394, endPoint x: 727, endPoint y: 390, distance: 15.1
click at [741, 394] on button "All Time" at bounding box center [747, 390] width 90 height 27
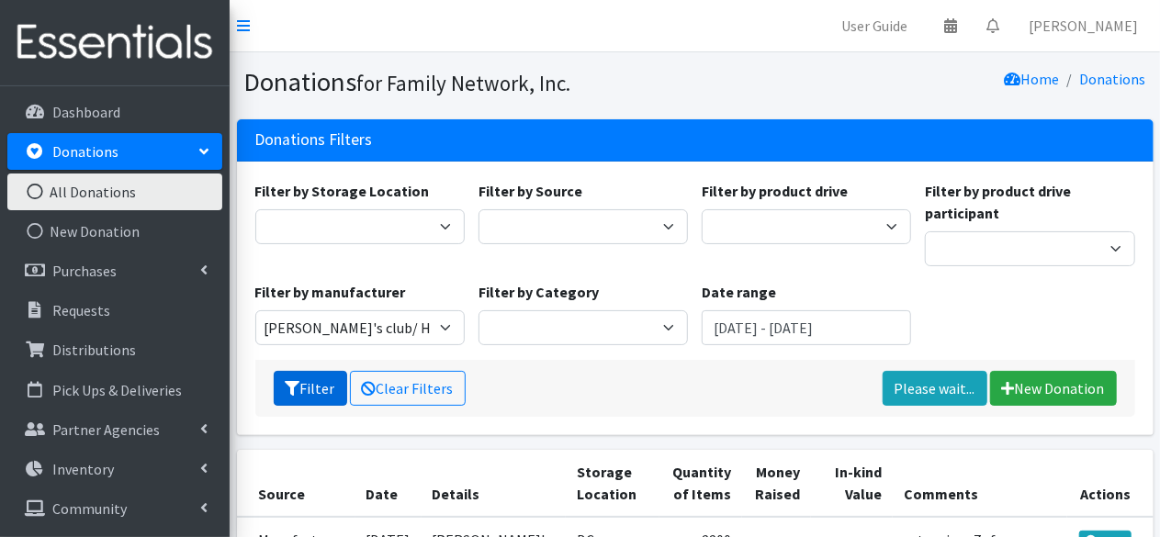
click at [333, 394] on button "Filter" at bounding box center [310, 388] width 73 height 35
select select
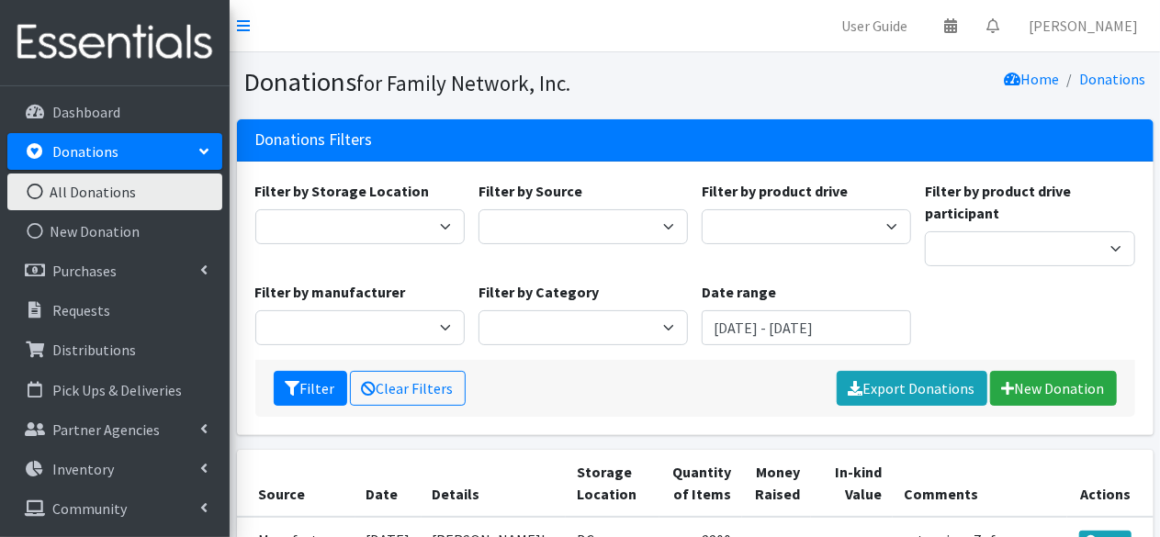
click at [255, 310] on select "[PERSON_NAME]'s club/ Huggies" at bounding box center [359, 327] width 209 height 35
click at [312, 379] on button "Filter" at bounding box center [310, 388] width 73 height 35
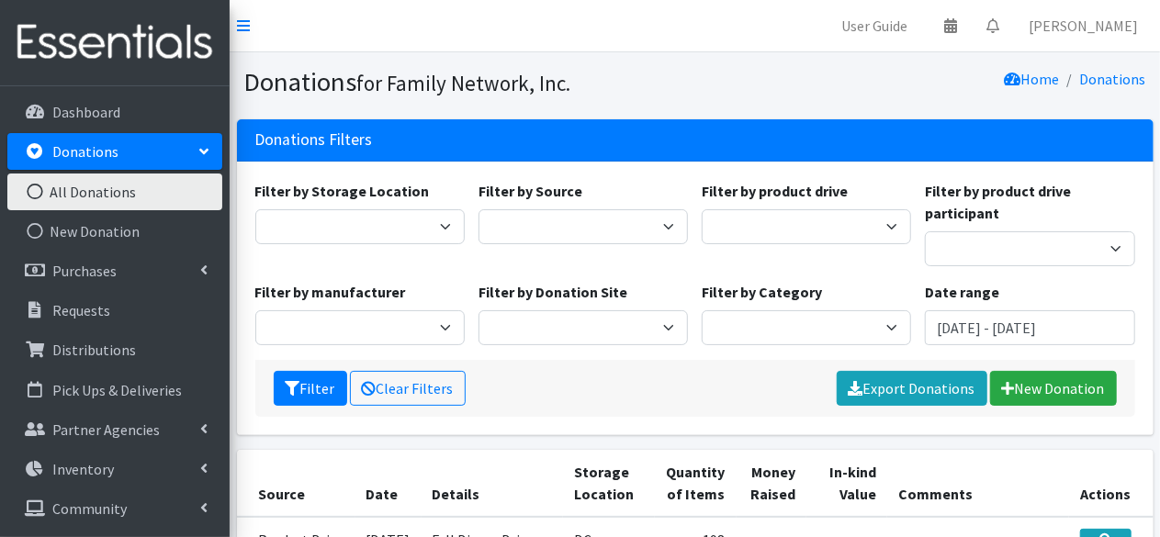
click at [372, 320] on select "Sam's club/ Huggies Baby2Baby Rockline Walmart Honest Diapers National Diaper B…" at bounding box center [359, 327] width 209 height 35
select select "240"
click at [255, 310] on select "Sam's club/ Huggies Baby2Baby Rockline Walmart Honest Diapers National Diaper B…" at bounding box center [359, 327] width 209 height 35
click at [307, 388] on button "Filter" at bounding box center [310, 388] width 73 height 35
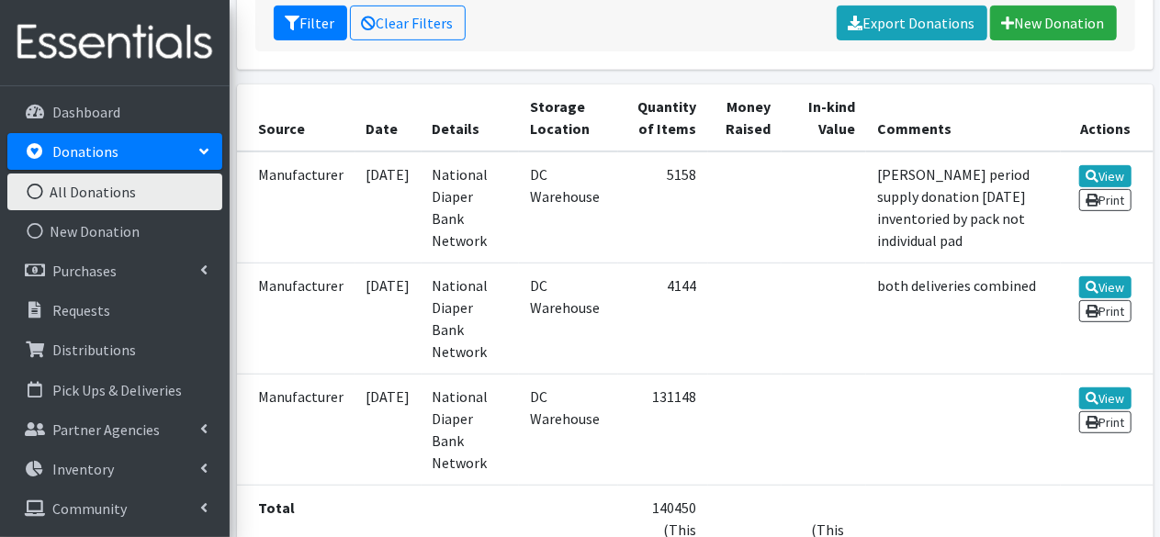
scroll to position [275, 0]
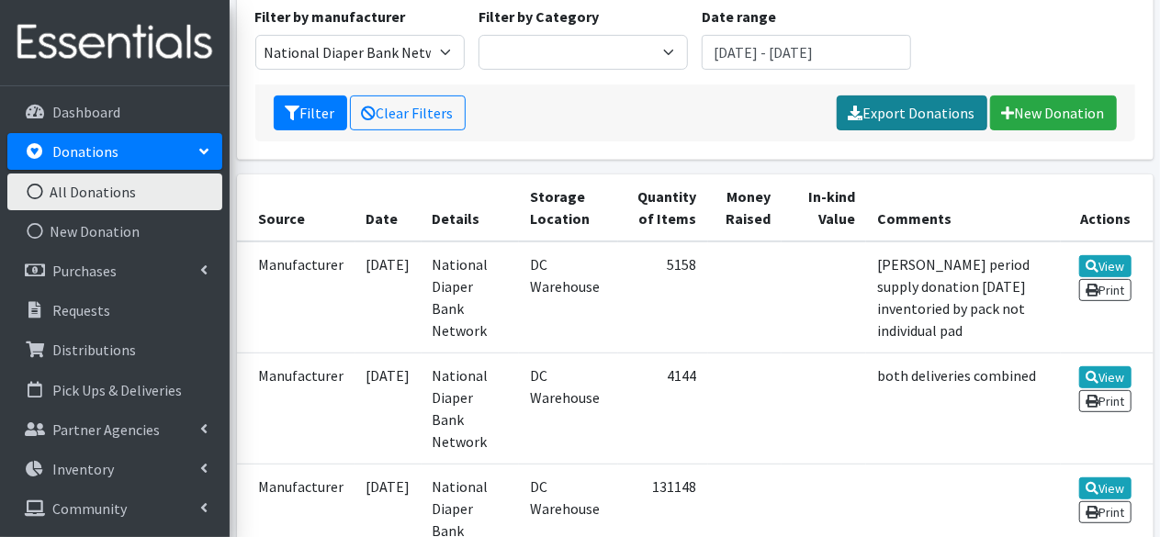
click at [876, 110] on link "Export Donations" at bounding box center [912, 112] width 151 height 35
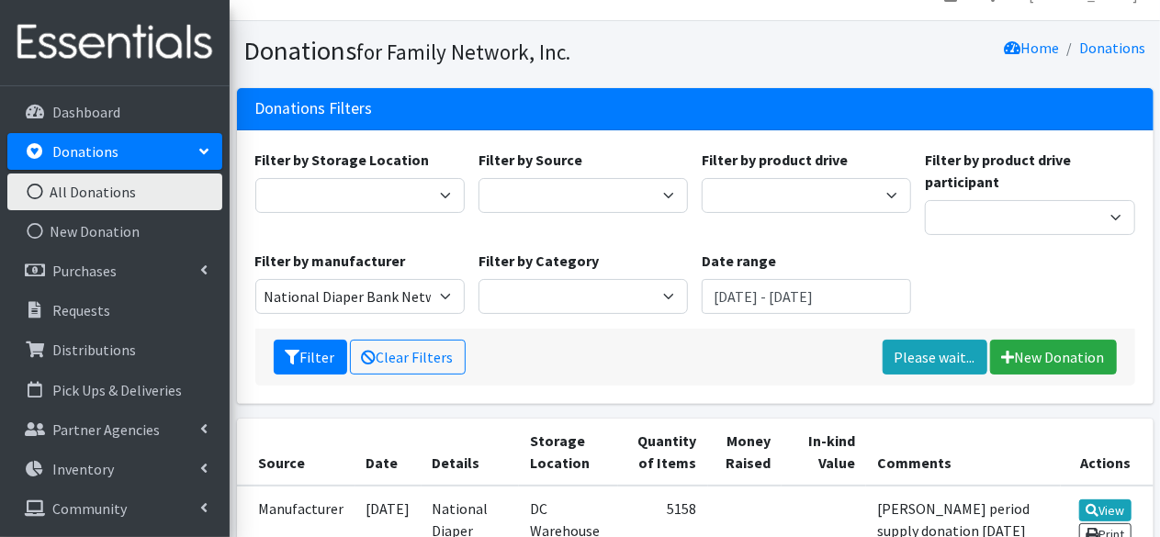
scroll to position [25, 0]
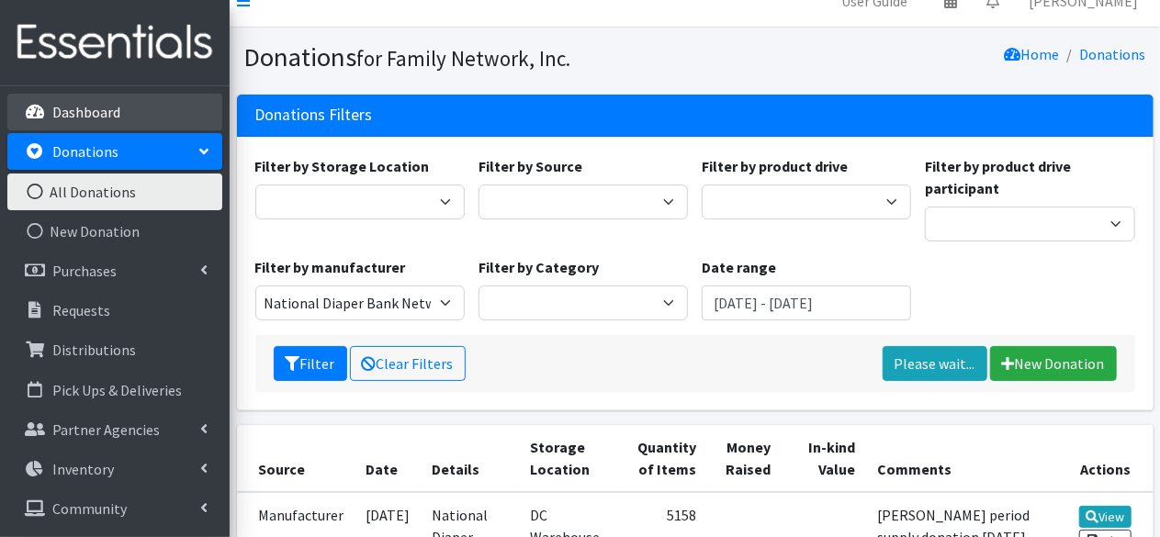
click at [96, 132] on li "Dashboard" at bounding box center [114, 113] width 215 height 39
click at [99, 96] on link "Dashboard" at bounding box center [114, 112] width 215 height 37
